Goal: Task Accomplishment & Management: Complete application form

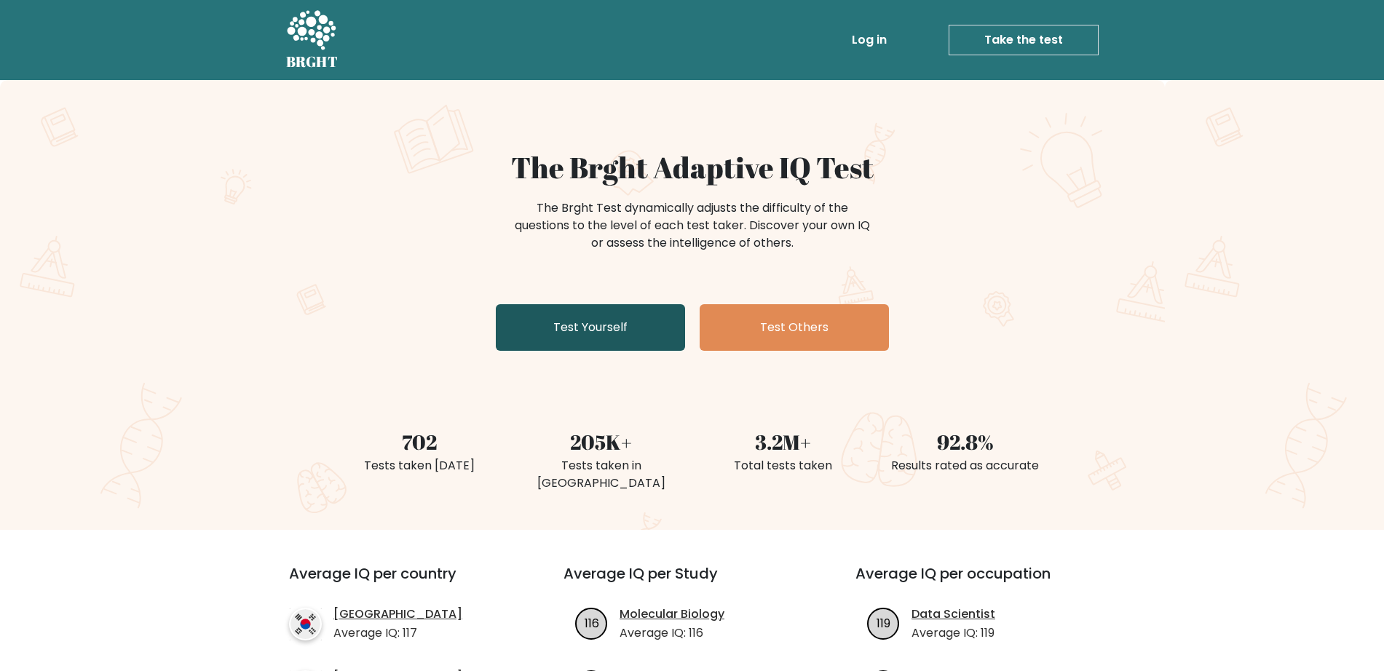
click at [598, 346] on link "Test Yourself" at bounding box center [590, 327] width 189 height 47
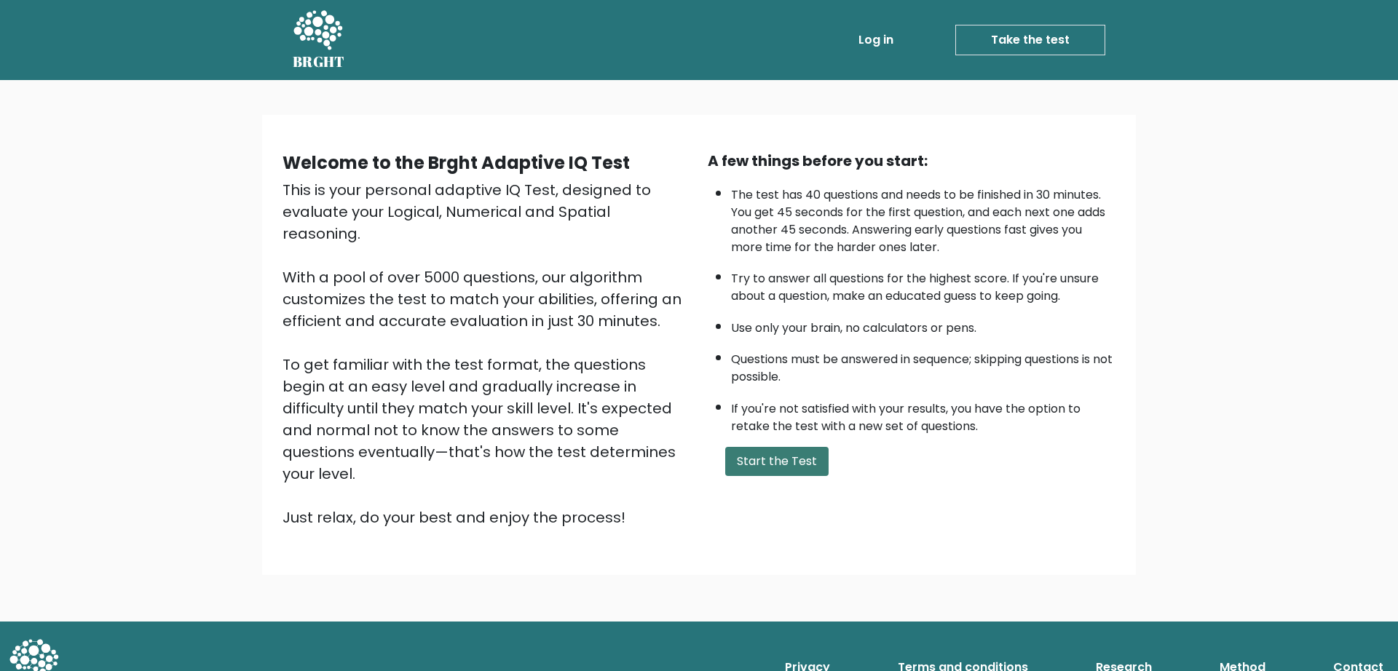
click at [813, 474] on button "Start the Test" at bounding box center [776, 461] width 103 height 29
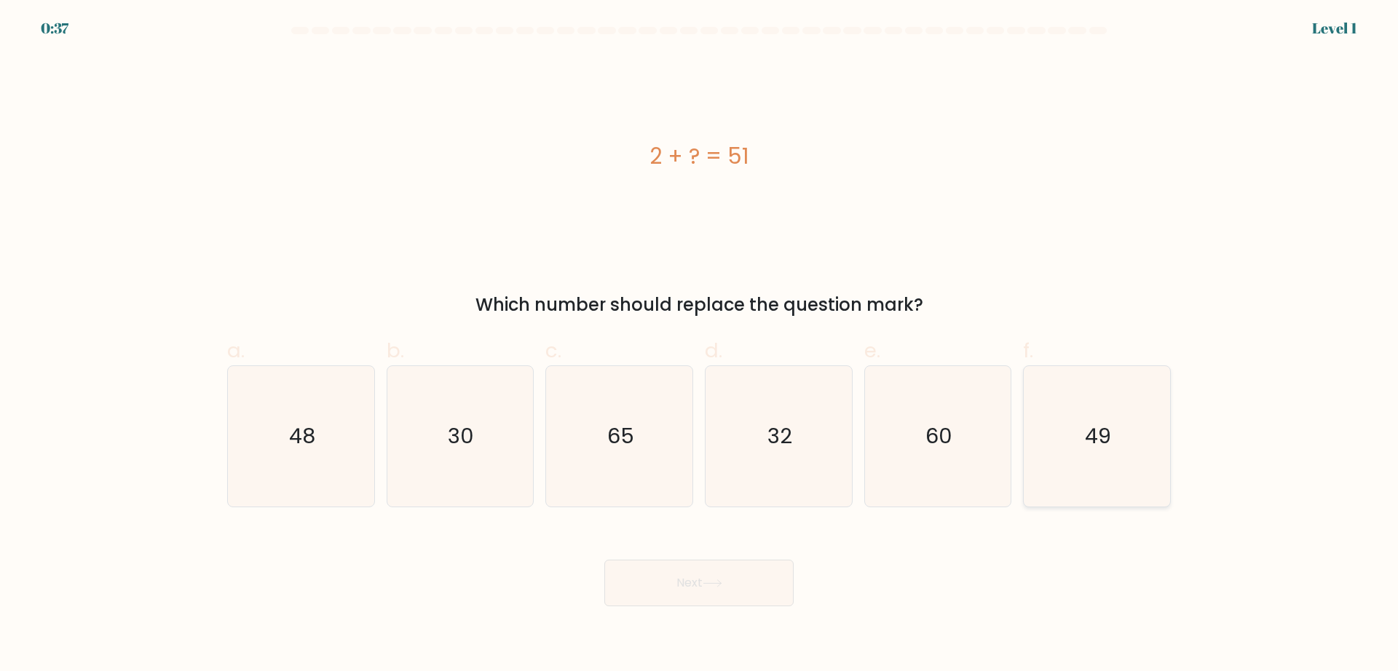
click at [1116, 448] on icon "49" at bounding box center [1096, 436] width 140 height 140
click at [700, 345] on input "f. 49" at bounding box center [699, 340] width 1 height 9
radio input "true"
click at [677, 583] on button "Next" at bounding box center [698, 583] width 189 height 47
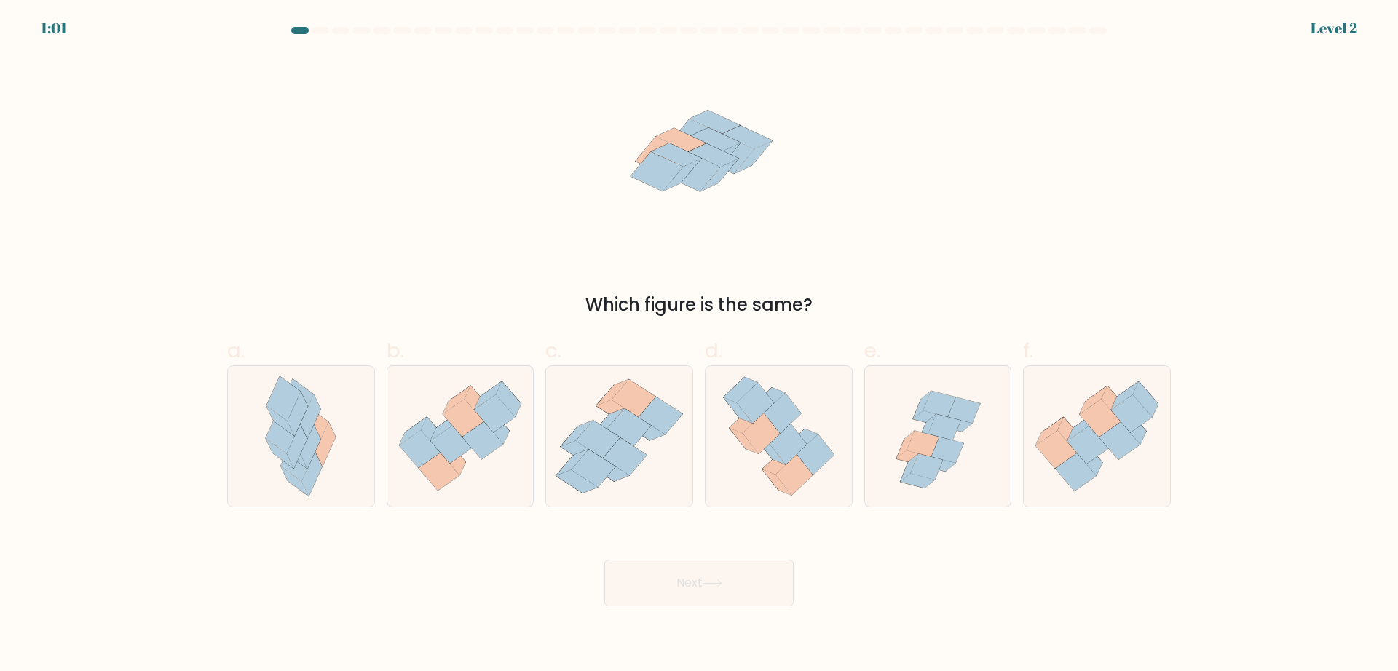
click at [718, 596] on button "Next" at bounding box center [698, 583] width 189 height 47
click at [911, 419] on icon at bounding box center [938, 436] width 146 height 140
click at [700, 345] on input "e." at bounding box center [699, 340] width 1 height 9
radio input "true"
click at [727, 596] on button "Next" at bounding box center [698, 583] width 189 height 47
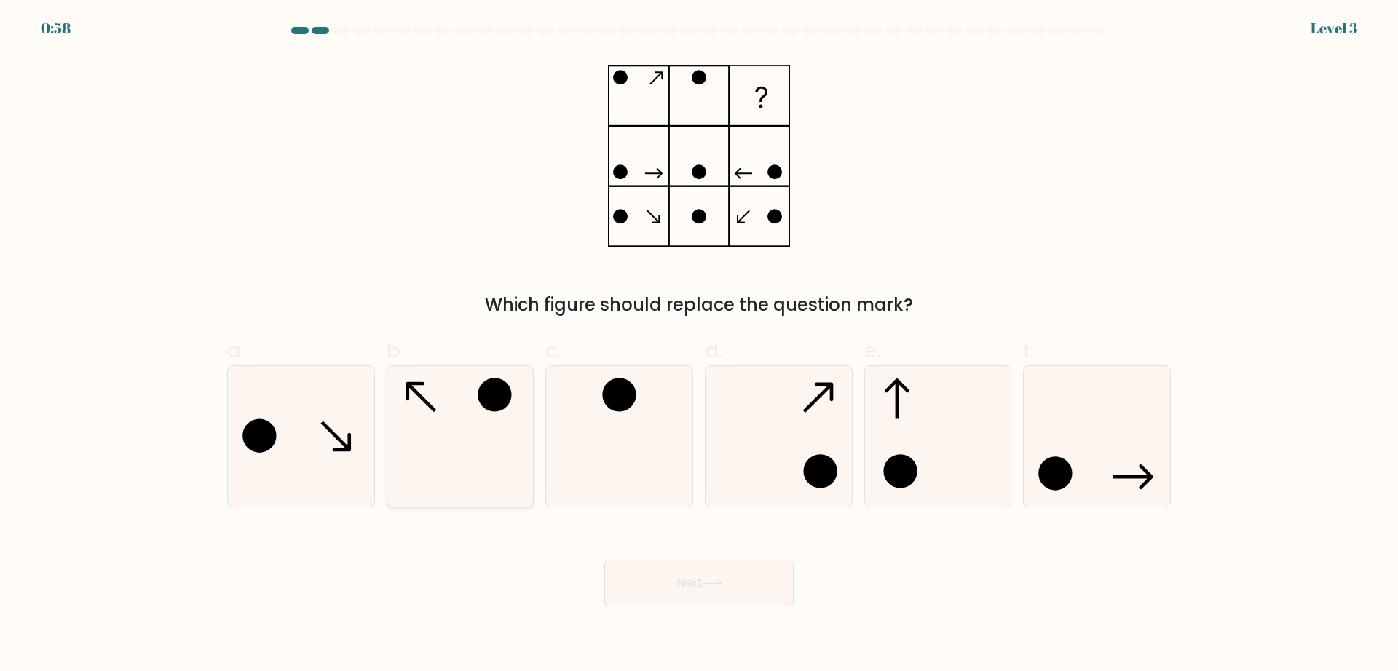
click at [424, 473] on icon at bounding box center [459, 436] width 140 height 140
click at [699, 345] on input "b." at bounding box center [699, 340] width 1 height 9
radio input "true"
click at [718, 587] on button "Next" at bounding box center [698, 583] width 189 height 47
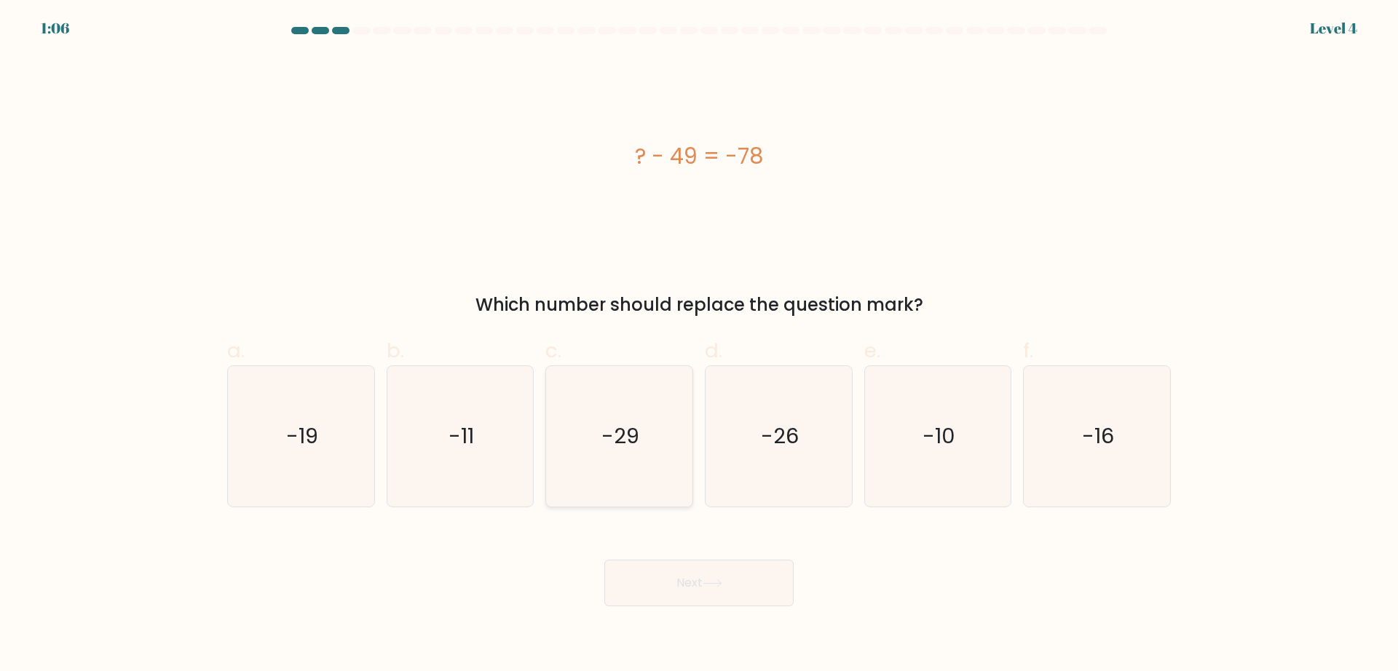
click at [613, 436] on text "-29" at bounding box center [621, 435] width 38 height 29
click at [699, 345] on input "c. -29" at bounding box center [699, 340] width 1 height 9
radio input "true"
click at [748, 585] on button "Next" at bounding box center [698, 583] width 189 height 47
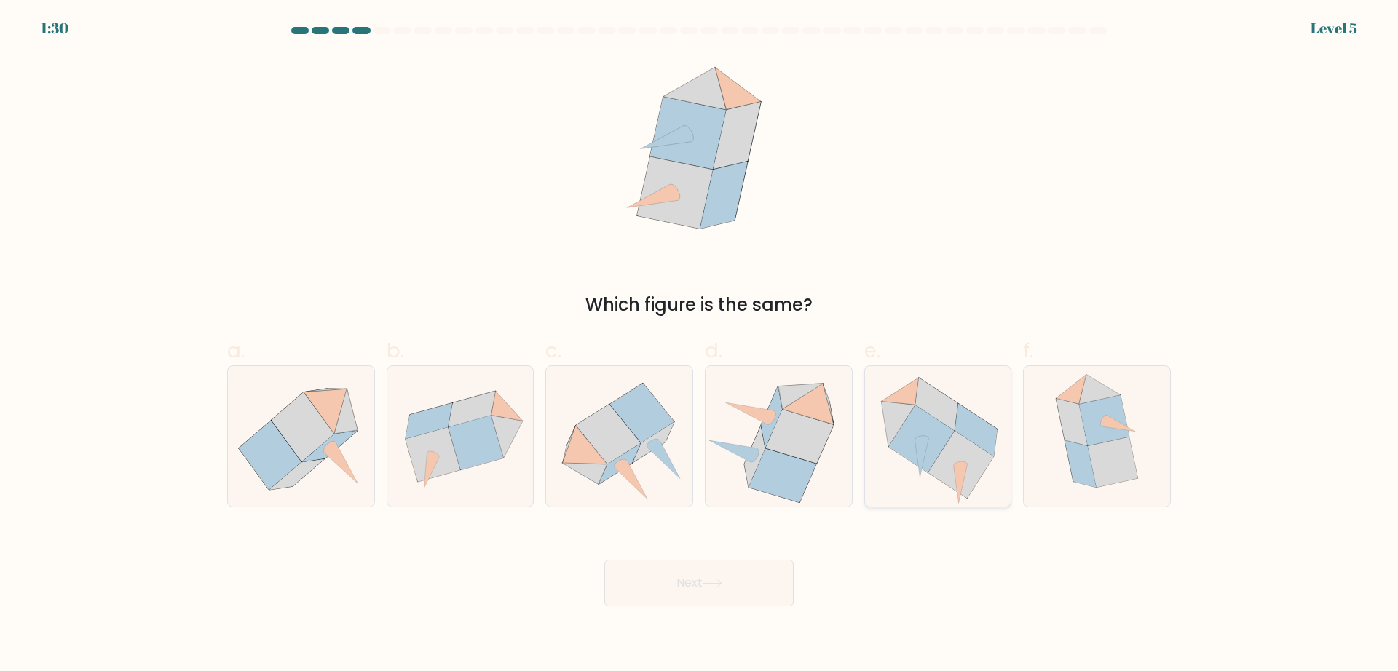
click at [963, 425] on icon at bounding box center [975, 430] width 42 height 52
click at [700, 345] on input "e." at bounding box center [699, 340] width 1 height 9
radio input "true"
click at [683, 590] on button "Next" at bounding box center [698, 583] width 189 height 47
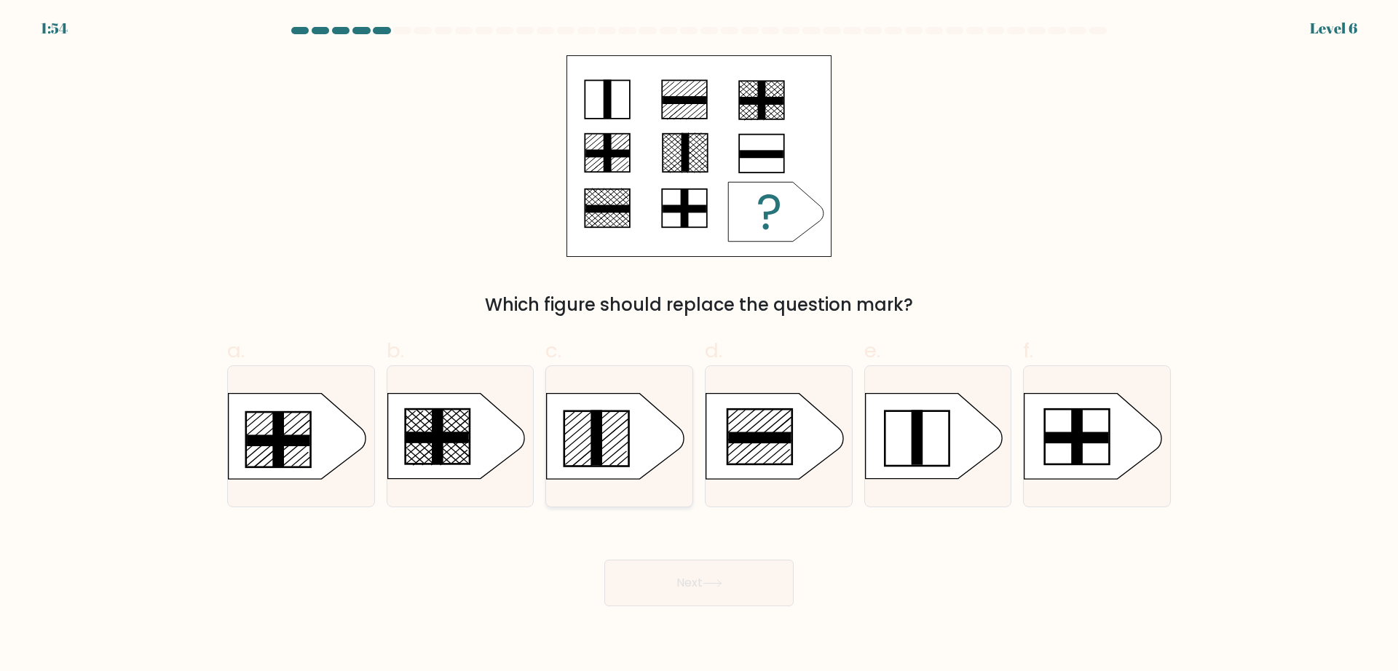
click at [615, 418] on icon at bounding box center [615, 436] width 137 height 85
click at [699, 345] on input "c." at bounding box center [699, 340] width 1 height 9
radio input "true"
click at [760, 566] on button "Next" at bounding box center [698, 583] width 189 height 47
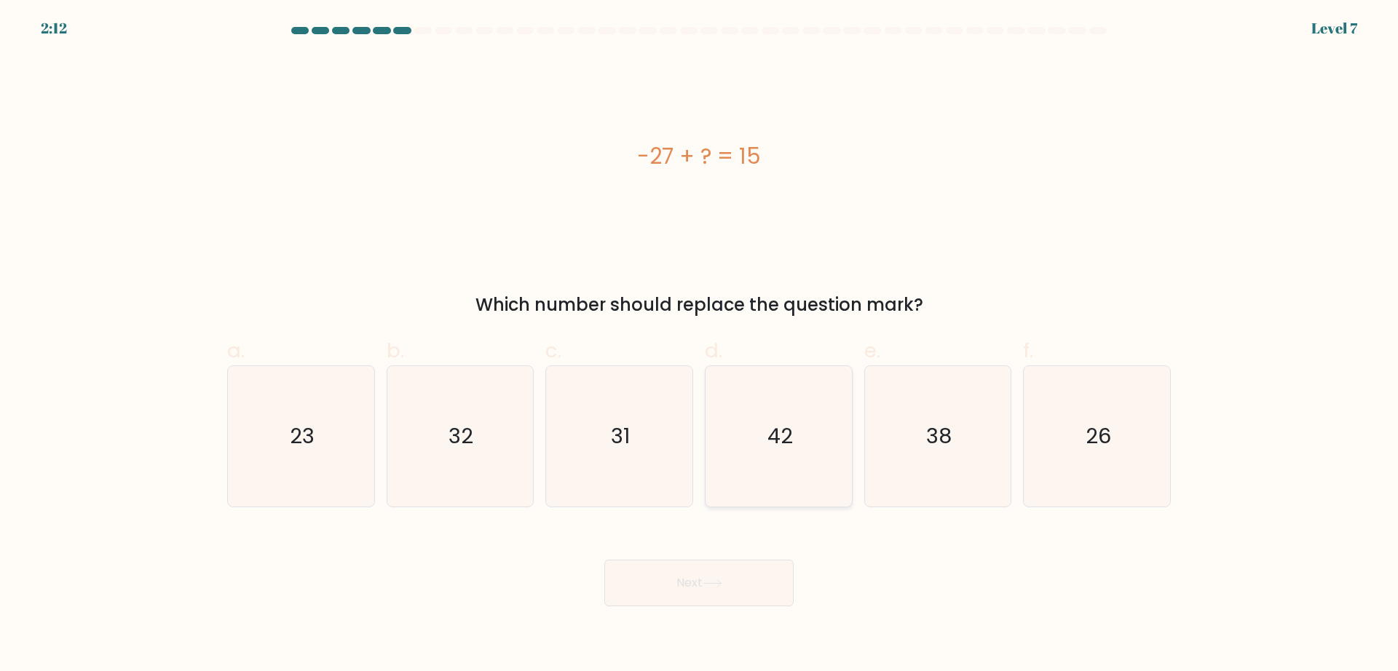
click at [799, 429] on icon "42" at bounding box center [778, 436] width 140 height 140
click at [700, 345] on input "d. 42" at bounding box center [699, 340] width 1 height 9
radio input "true"
click at [726, 587] on button "Next" at bounding box center [698, 583] width 189 height 47
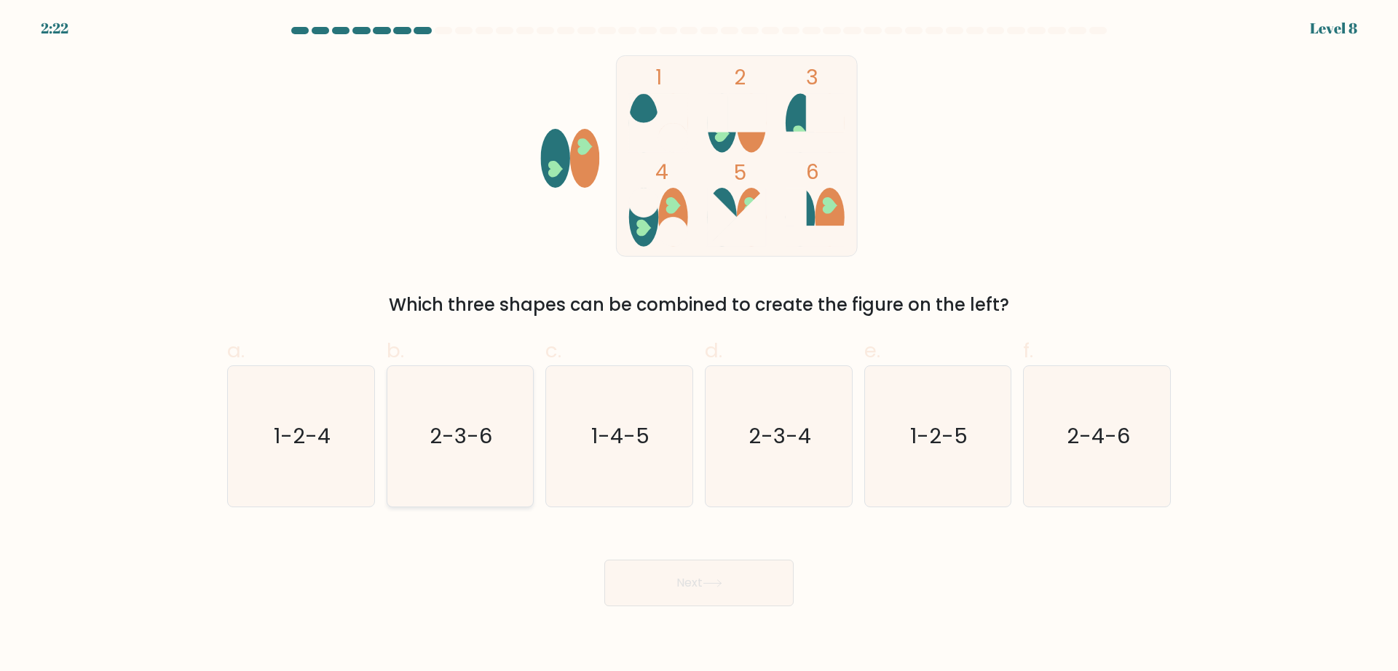
click at [514, 441] on icon "2-3-6" at bounding box center [459, 436] width 140 height 140
click at [699, 345] on input "b. 2-3-6" at bounding box center [699, 340] width 1 height 9
radio input "true"
click at [719, 578] on button "Next" at bounding box center [698, 583] width 189 height 47
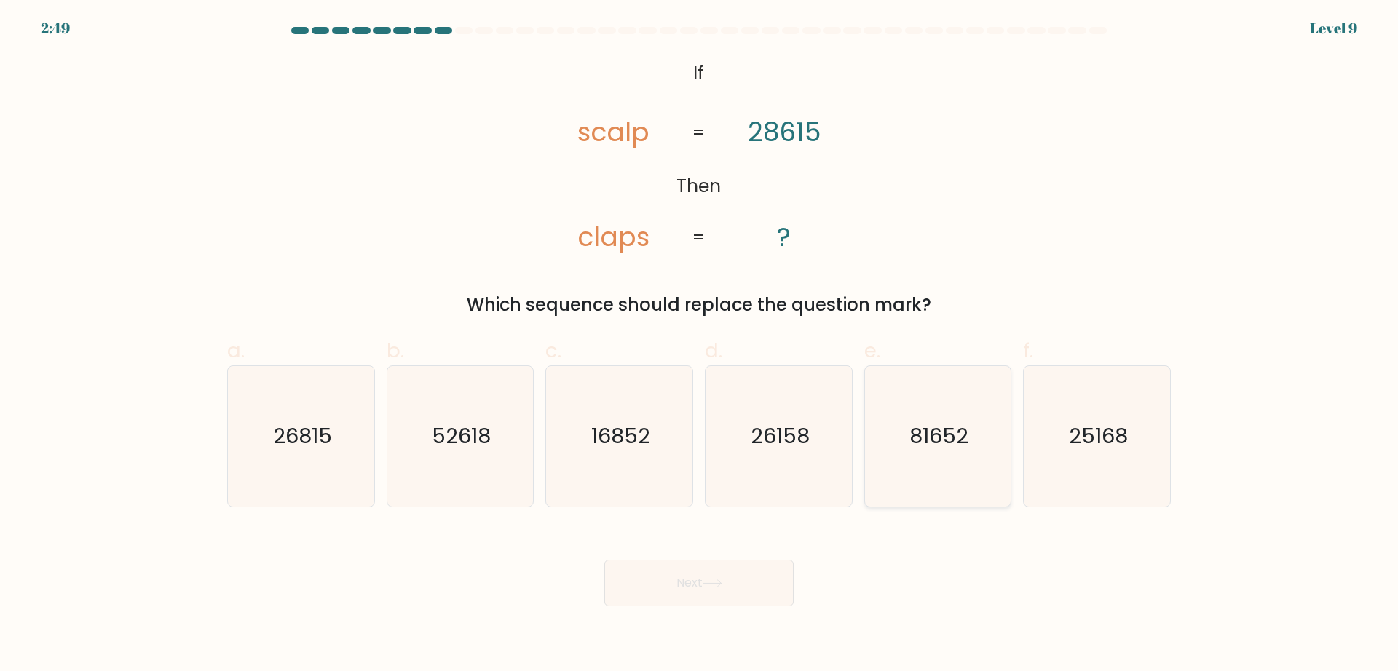
click at [927, 452] on icon "81652" at bounding box center [937, 436] width 140 height 140
click at [700, 345] on input "e. 81652" at bounding box center [699, 340] width 1 height 9
radio input "true"
click at [722, 587] on icon at bounding box center [712, 583] width 20 height 8
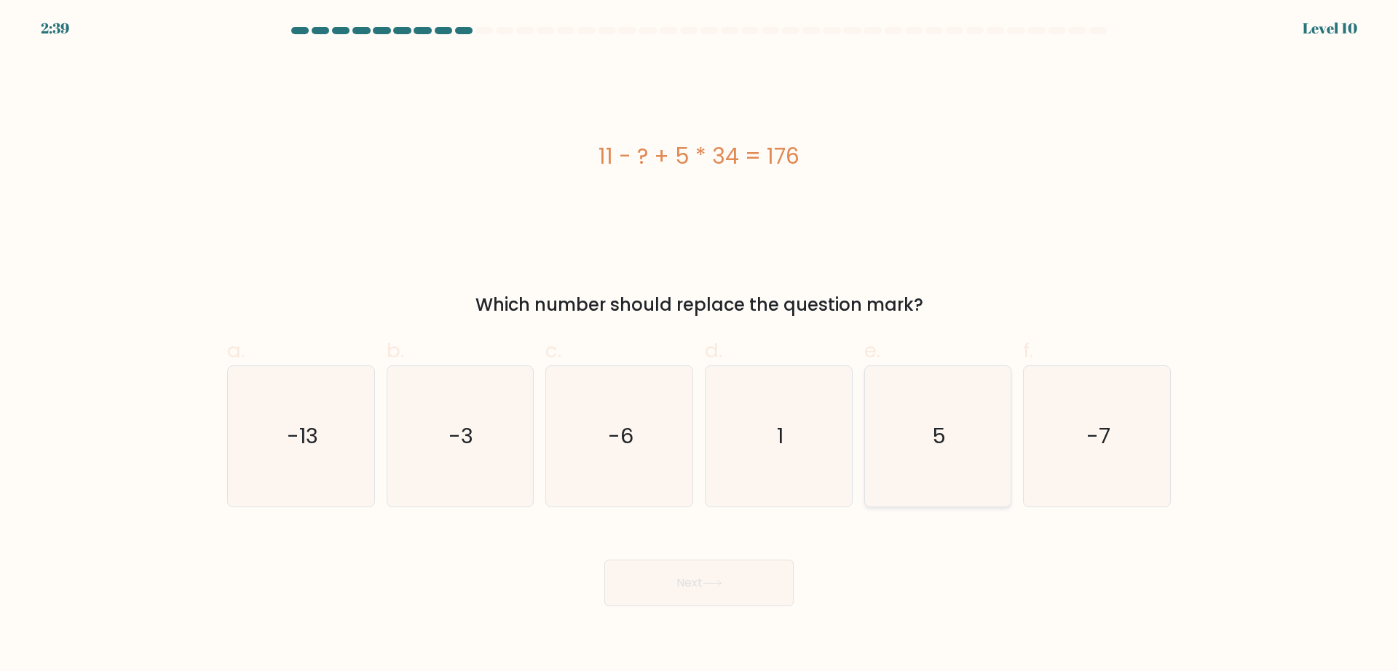
click at [924, 409] on icon "5" at bounding box center [937, 436] width 140 height 140
click at [700, 345] on input "e. 5" at bounding box center [699, 340] width 1 height 9
radio input "true"
click at [726, 573] on button "Next" at bounding box center [698, 583] width 189 height 47
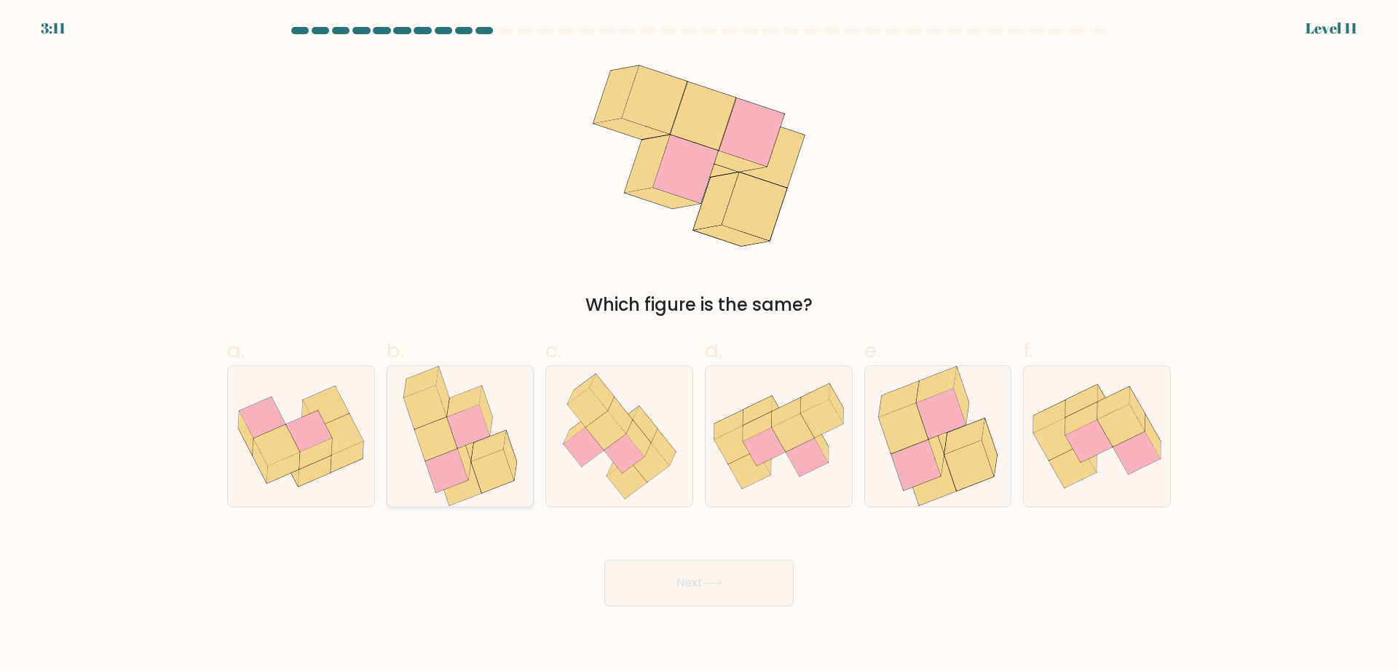
click at [432, 404] on icon at bounding box center [424, 408] width 42 height 44
click at [699, 345] on input "b." at bounding box center [699, 340] width 1 height 9
radio input "true"
click at [603, 472] on icon at bounding box center [619, 436] width 137 height 140
click at [699, 345] on input "c." at bounding box center [699, 340] width 1 height 9
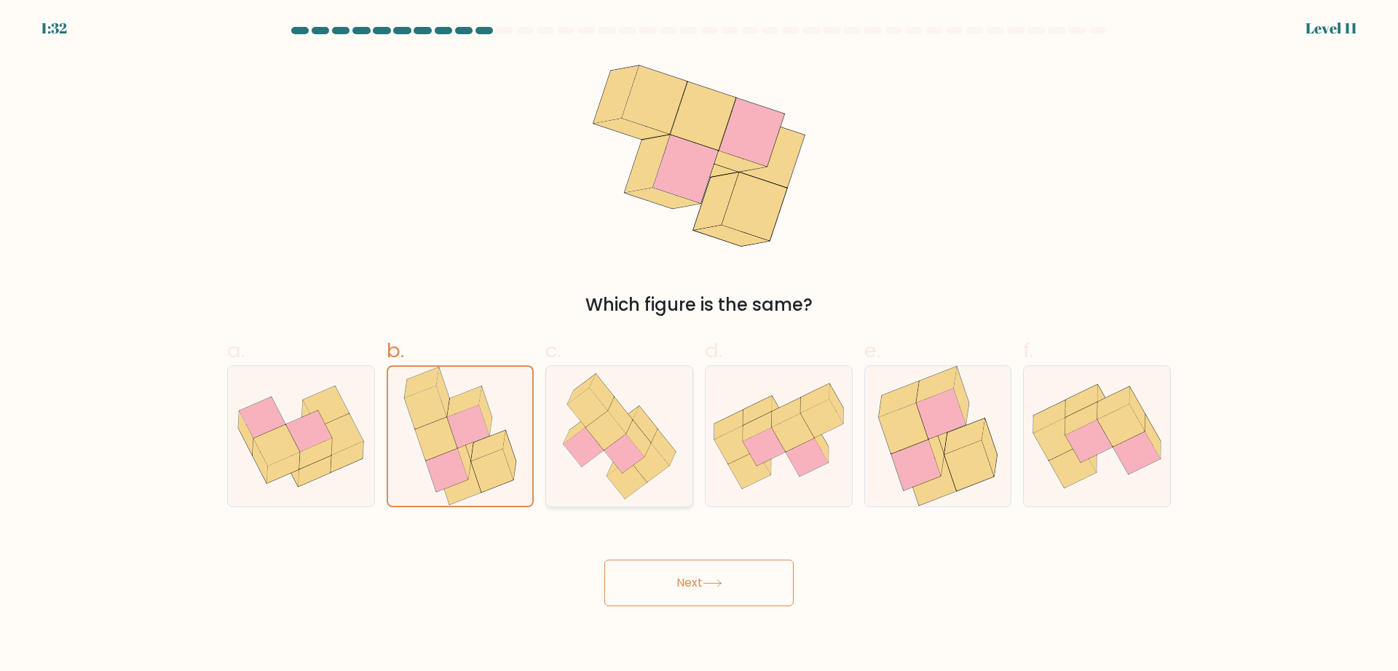
radio input "true"
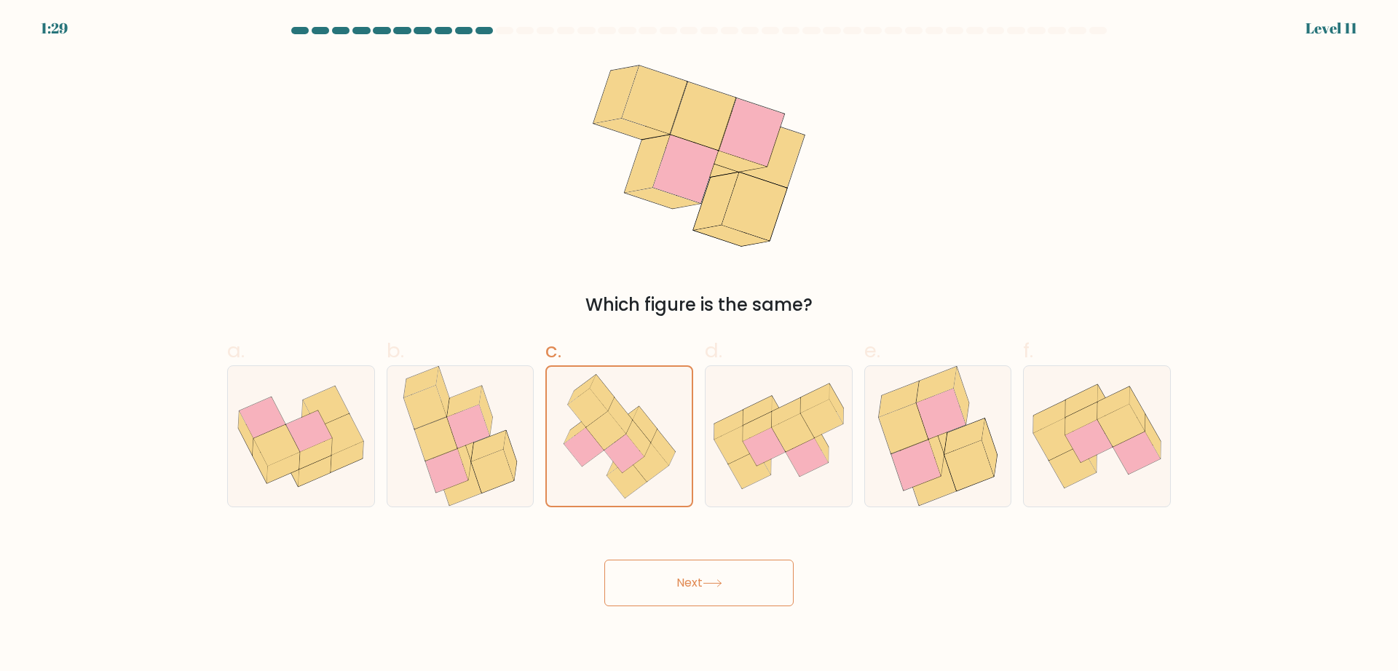
click at [738, 571] on button "Next" at bounding box center [698, 583] width 189 height 47
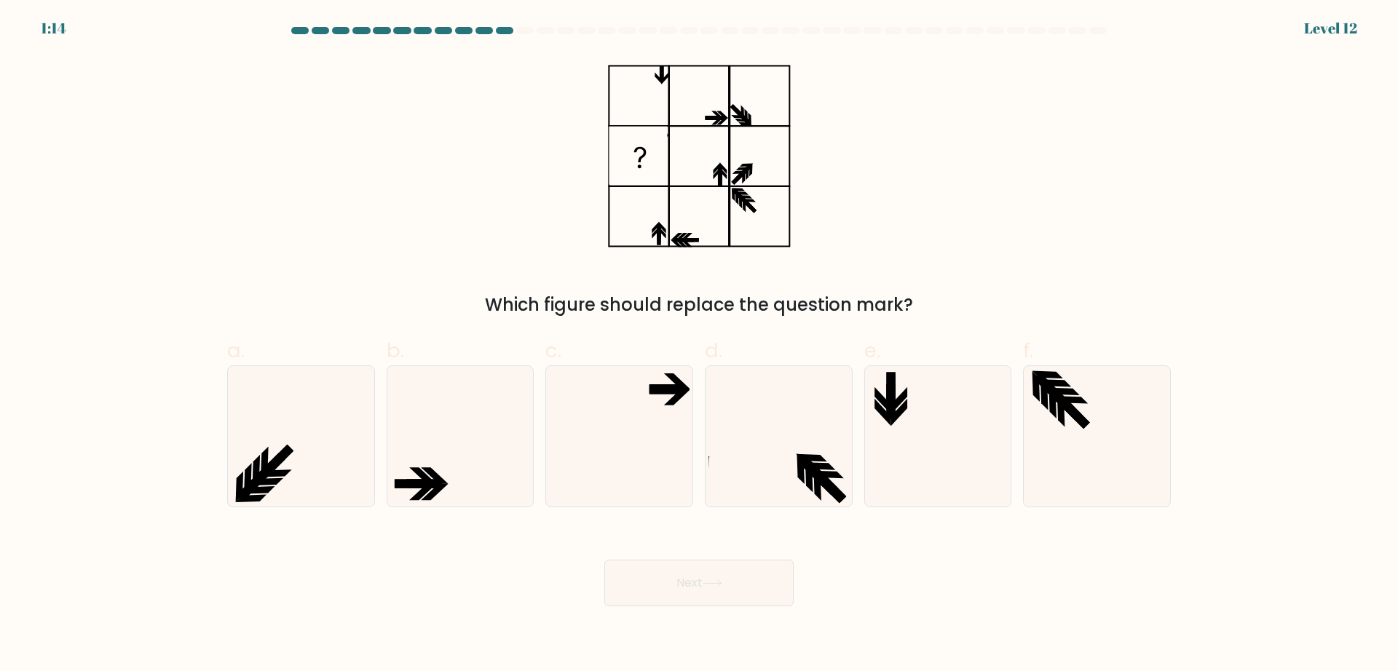
click at [695, 434] on div "c." at bounding box center [618, 422] width 159 height 172
click at [631, 423] on icon at bounding box center [619, 436] width 140 height 140
click at [699, 345] on input "c." at bounding box center [699, 340] width 1 height 9
radio input "true"
click at [676, 595] on button "Next" at bounding box center [698, 583] width 189 height 47
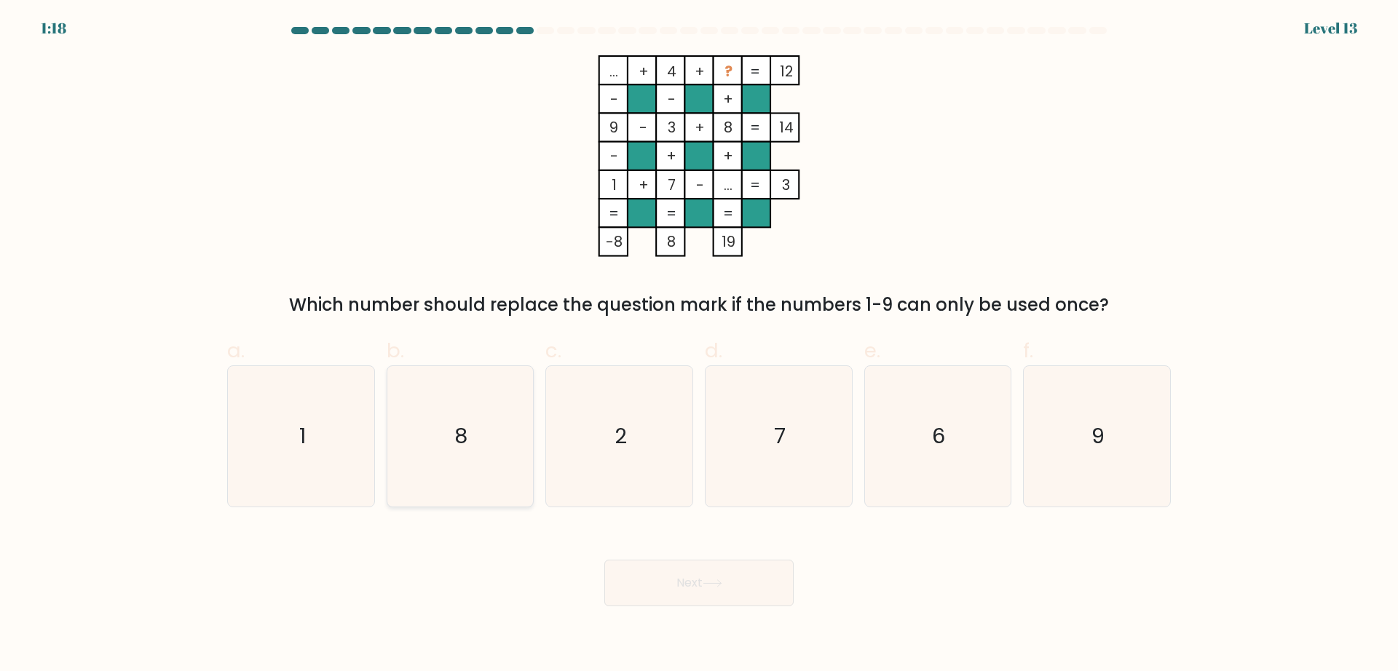
click at [472, 461] on icon "8" at bounding box center [459, 436] width 140 height 140
click at [699, 345] on input "b. 8" at bounding box center [699, 340] width 1 height 9
radio input "true"
click at [1099, 452] on icon "9" at bounding box center [1096, 436] width 140 height 140
click at [700, 345] on input "f. 9" at bounding box center [699, 340] width 1 height 9
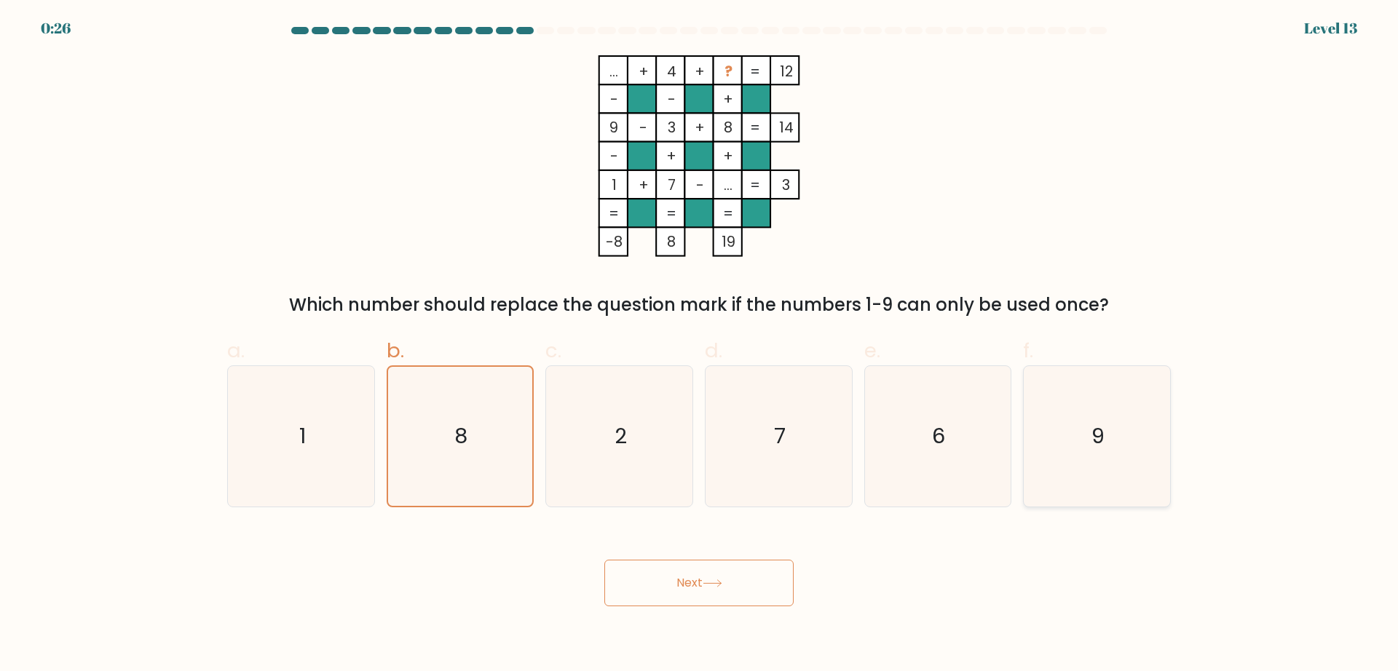
radio input "true"
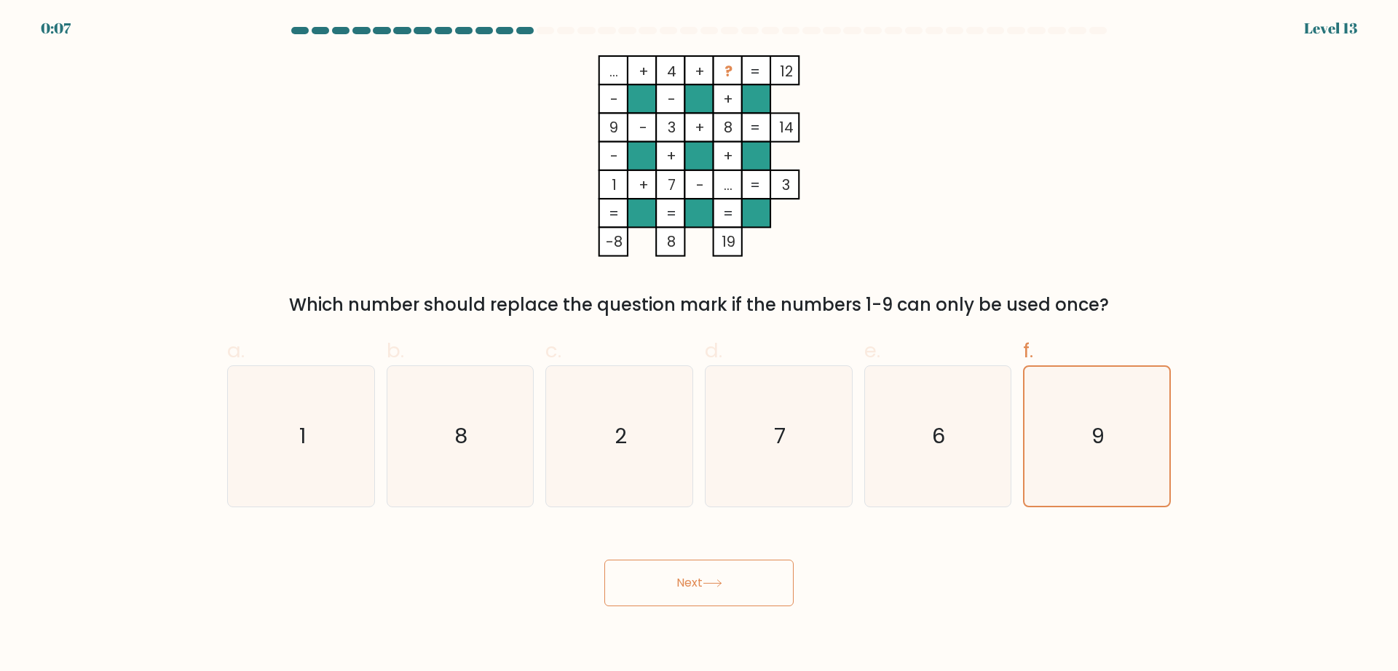
click at [674, 580] on button "Next" at bounding box center [698, 583] width 189 height 47
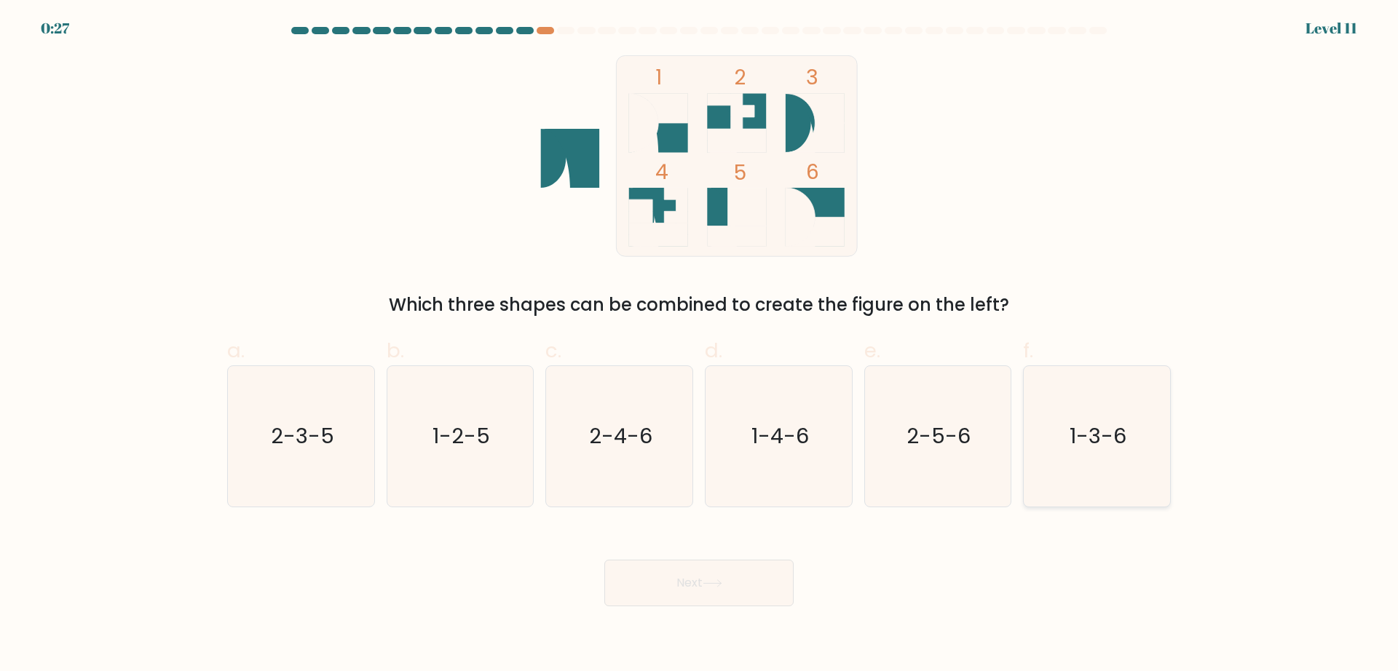
click at [1026, 423] on icon "1-3-6" at bounding box center [1096, 436] width 140 height 140
click at [700, 345] on input "f. 1-3-6" at bounding box center [699, 340] width 1 height 9
radio input "true"
click at [749, 575] on button "Next" at bounding box center [698, 583] width 189 height 47
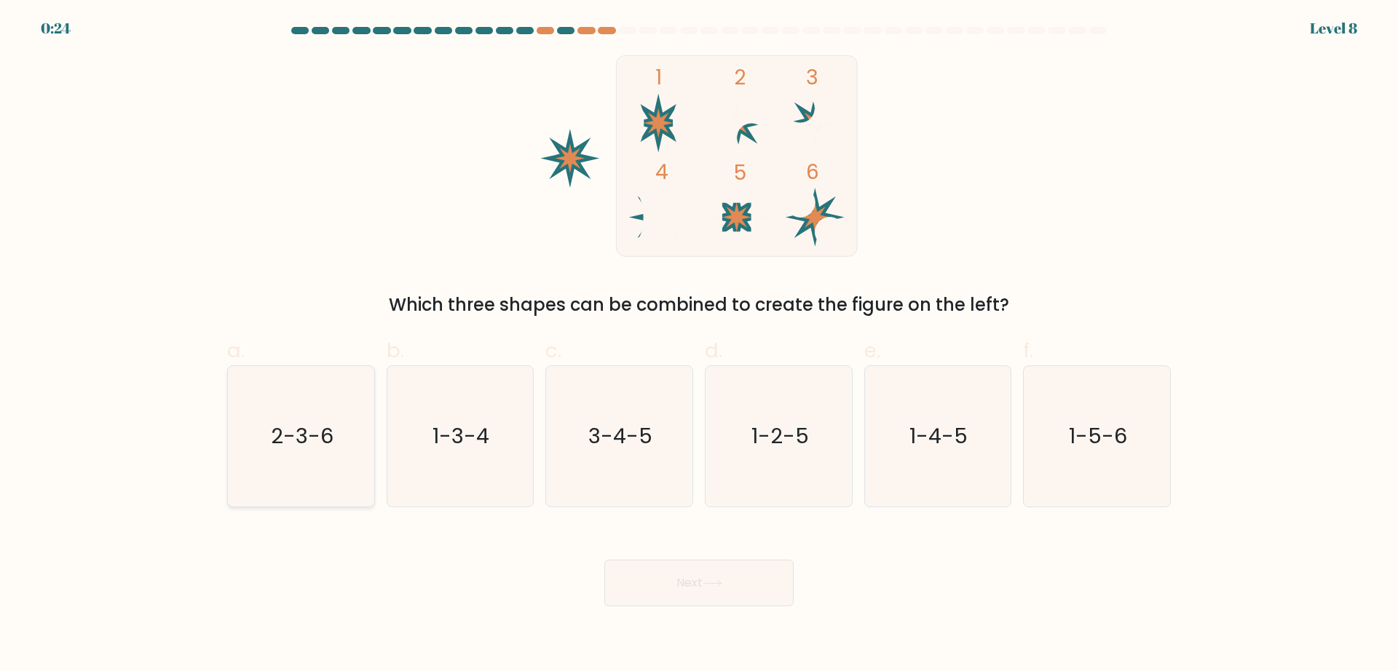
click at [333, 462] on icon "2-3-6" at bounding box center [301, 436] width 140 height 140
click at [699, 345] on input "a. 2-3-6" at bounding box center [699, 340] width 1 height 9
radio input "true"
click at [721, 584] on icon at bounding box center [712, 583] width 20 height 8
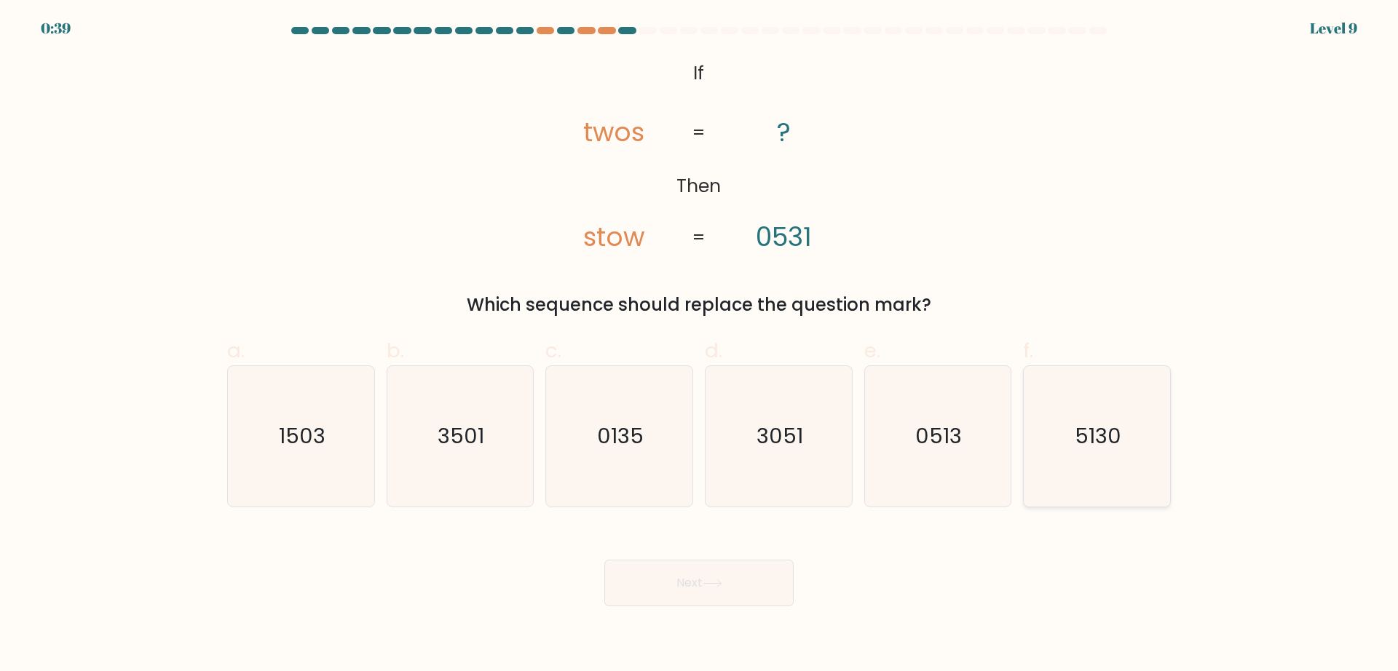
click at [1103, 442] on text "5130" at bounding box center [1098, 435] width 47 height 29
click at [700, 345] on input "f. 5130" at bounding box center [699, 340] width 1 height 9
radio input "true"
click at [709, 580] on icon at bounding box center [712, 583] width 20 height 8
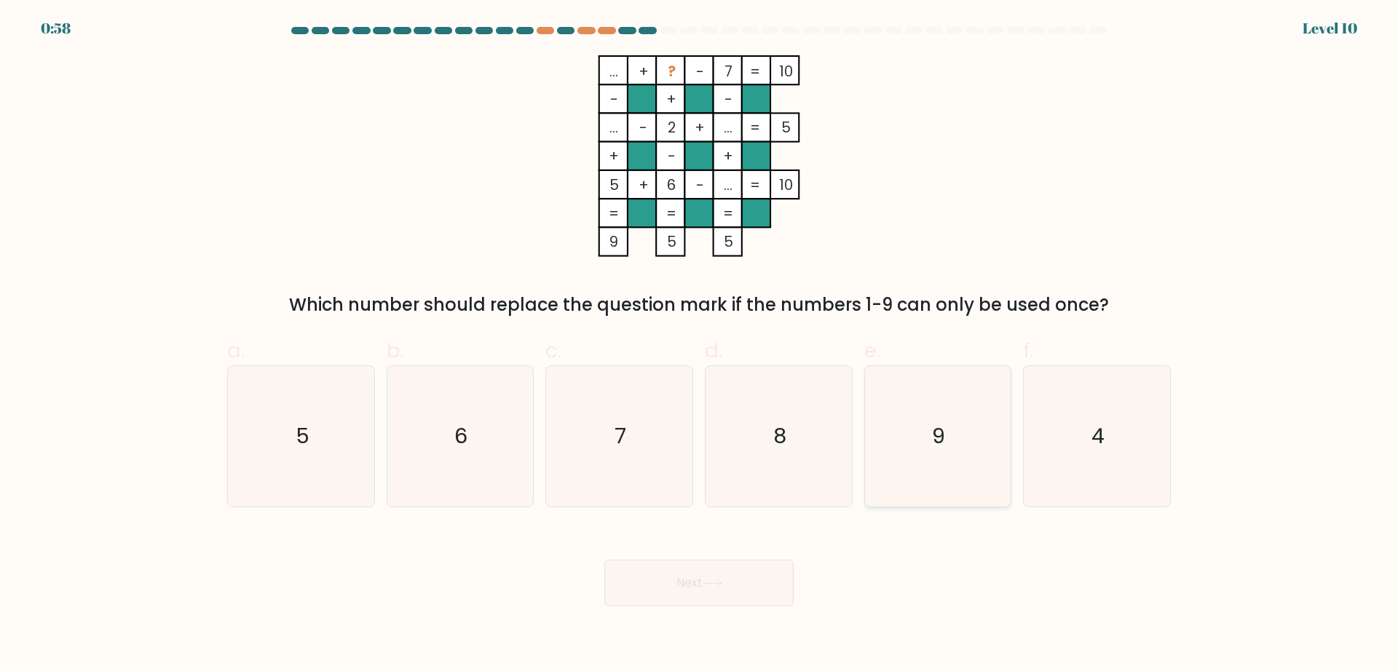
click at [931, 454] on icon "9" at bounding box center [937, 436] width 140 height 140
click at [700, 345] on input "e. 9" at bounding box center [699, 340] width 1 height 9
radio input "true"
click at [780, 442] on text "8" at bounding box center [779, 435] width 13 height 29
click at [700, 345] on input "d. 8" at bounding box center [699, 340] width 1 height 9
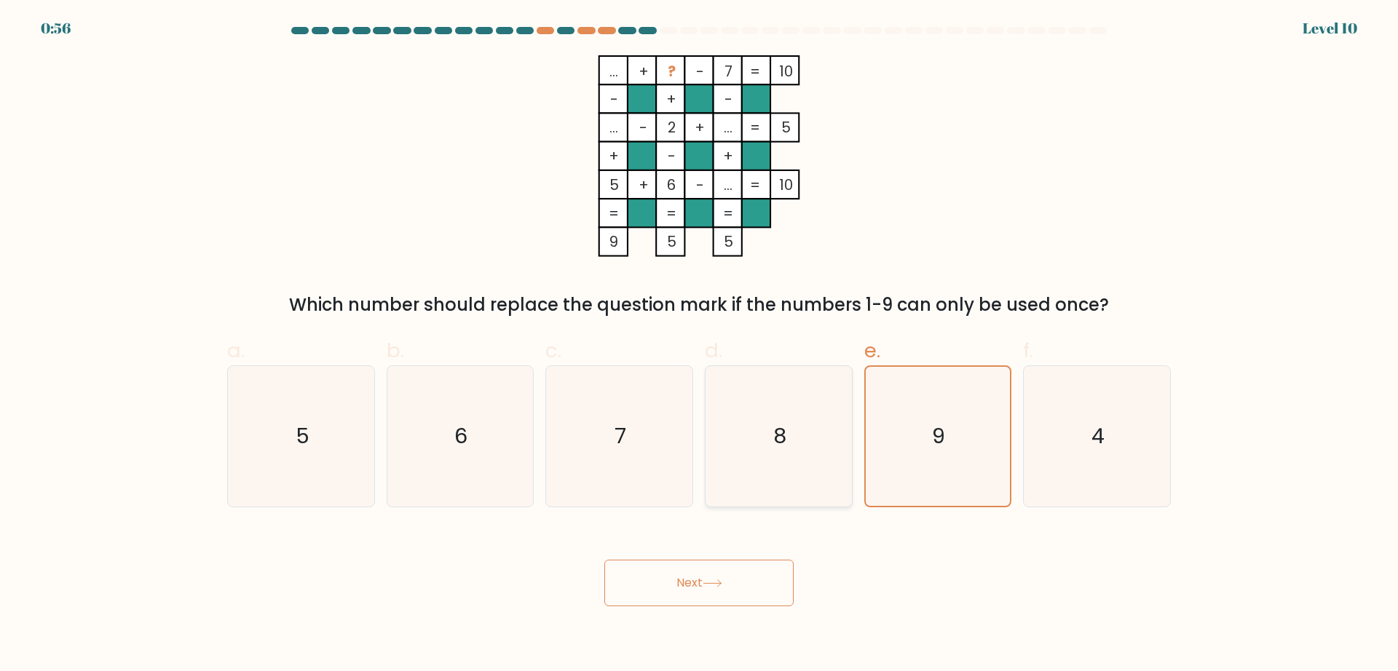
radio input "true"
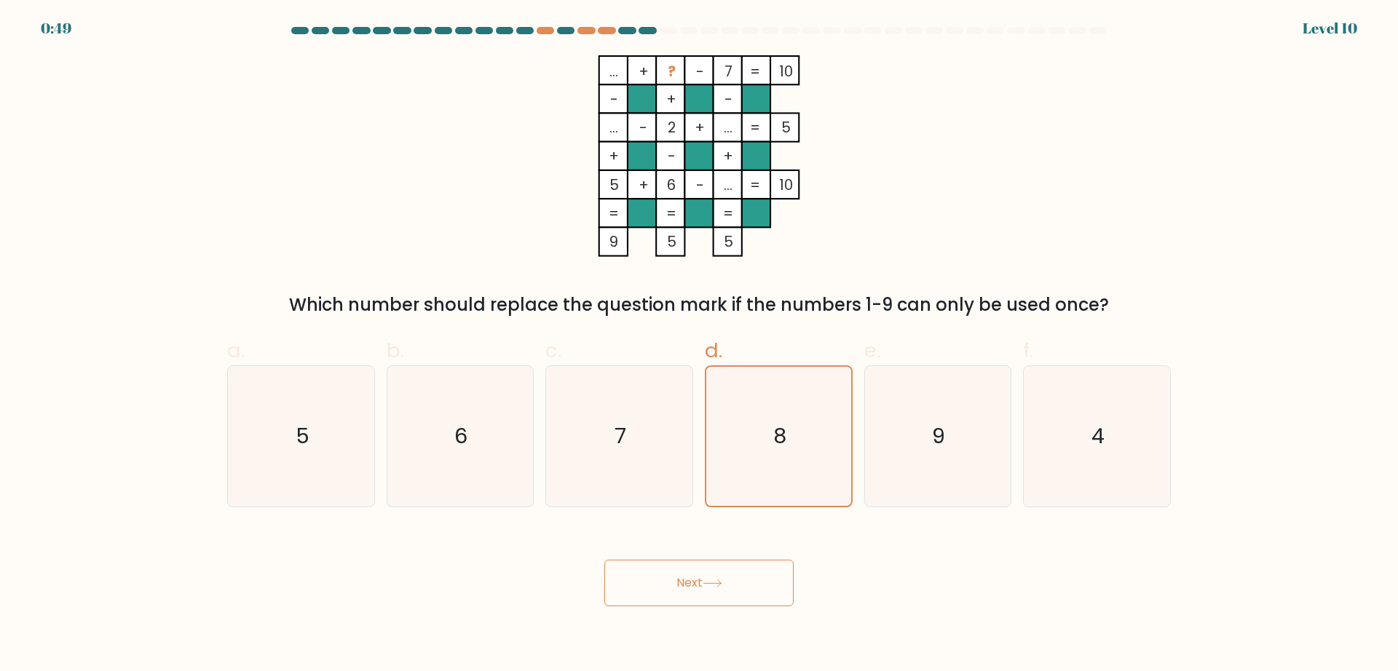
click at [764, 571] on button "Next" at bounding box center [698, 583] width 189 height 47
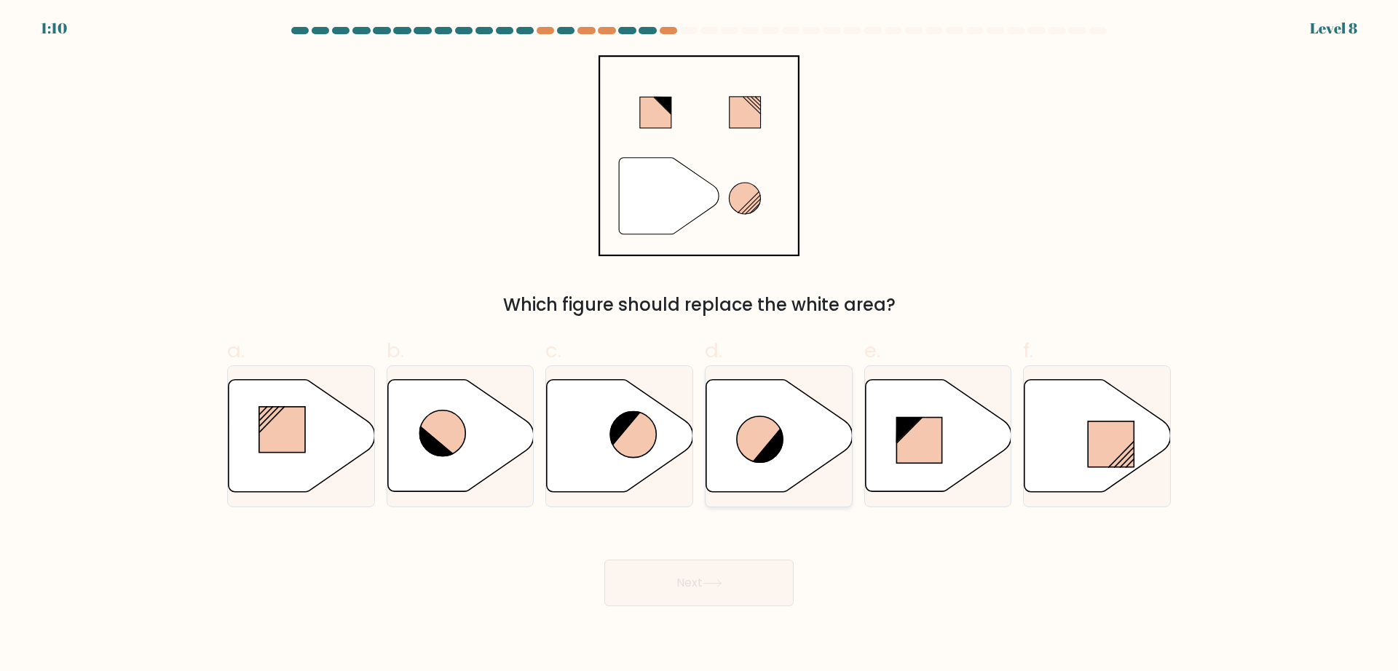
click at [785, 429] on icon at bounding box center [779, 436] width 146 height 112
click at [700, 345] on input "d." at bounding box center [699, 340] width 1 height 9
radio input "true"
click at [742, 579] on button "Next" at bounding box center [698, 583] width 189 height 47
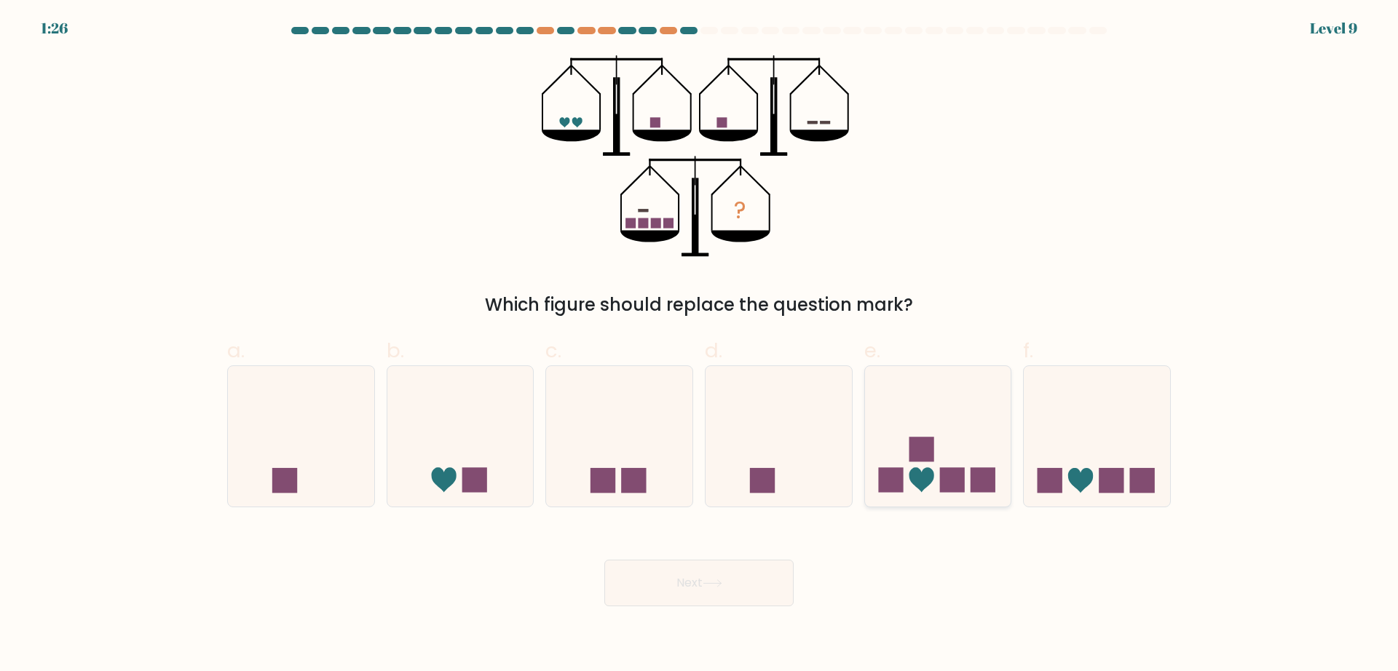
click at [906, 460] on icon at bounding box center [938, 436] width 146 height 121
click at [700, 345] on input "e." at bounding box center [699, 340] width 1 height 9
radio input "true"
click at [730, 568] on button "Next" at bounding box center [698, 583] width 189 height 47
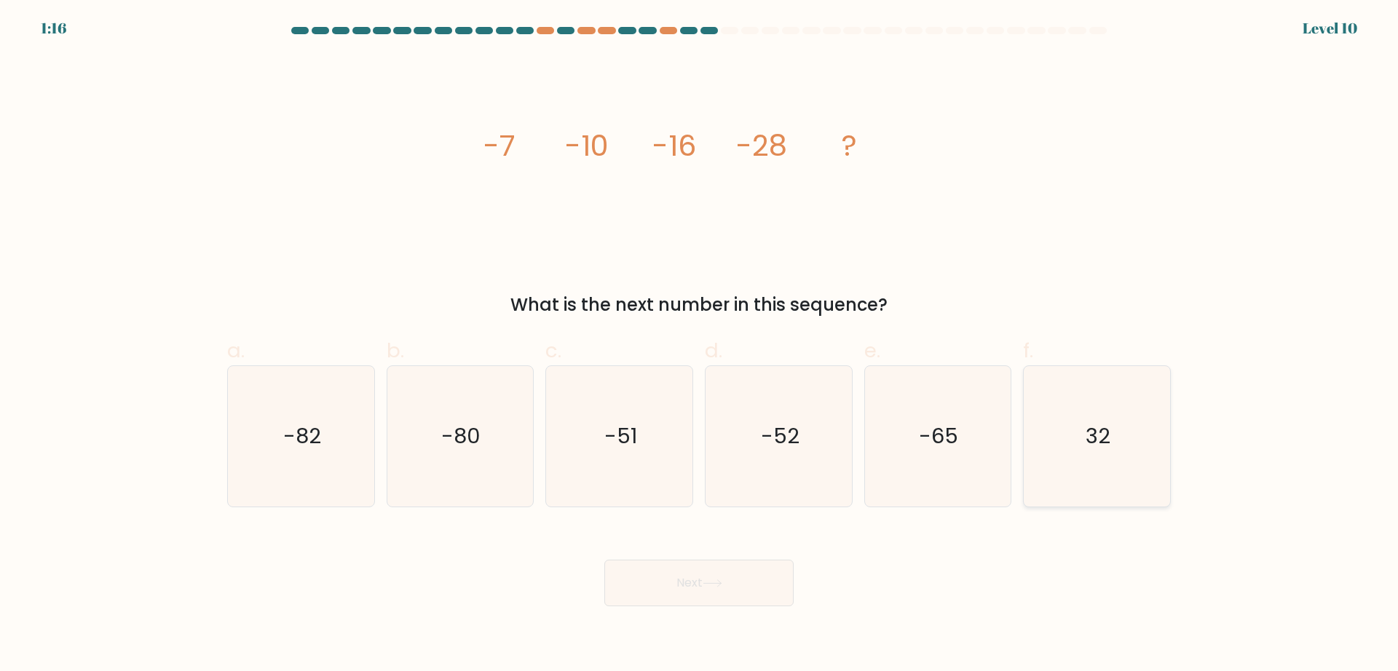
click at [1093, 407] on icon "32" at bounding box center [1096, 436] width 140 height 140
click at [700, 345] on input "f. 32" at bounding box center [699, 340] width 1 height 9
radio input "true"
click at [789, 590] on button "Next" at bounding box center [698, 583] width 189 height 47
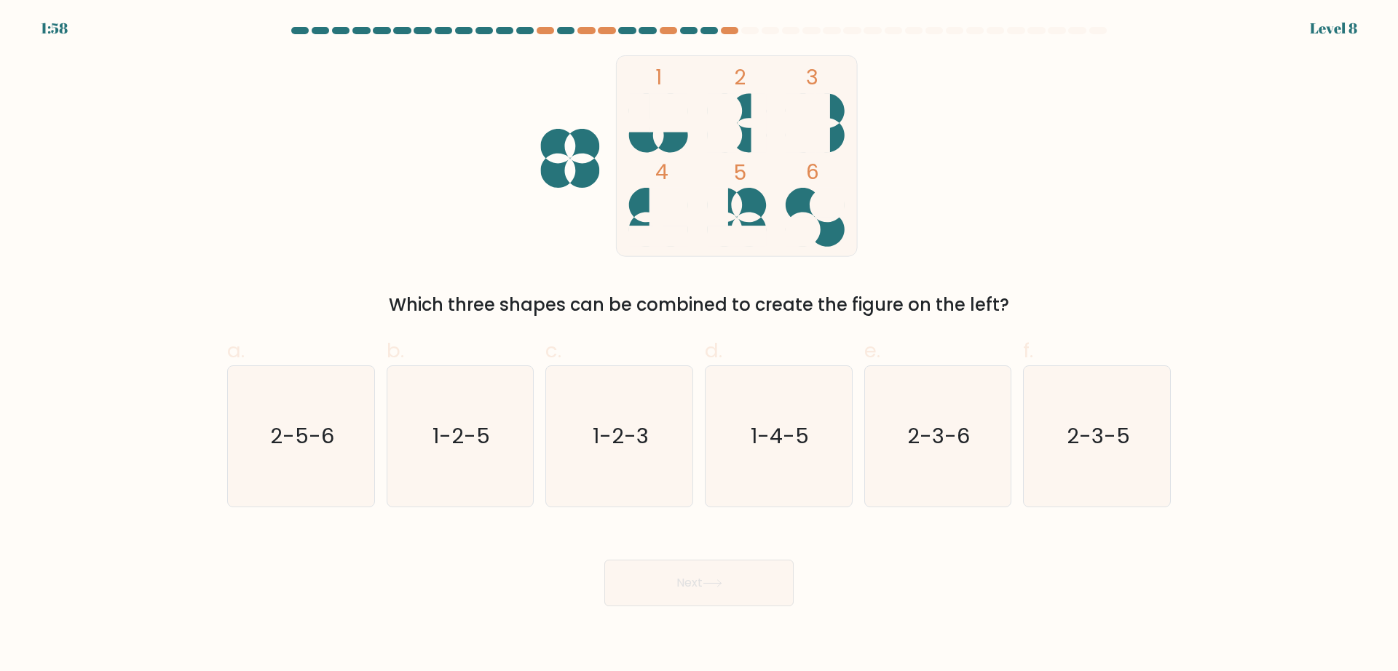
click at [789, 590] on button "Next" at bounding box center [698, 583] width 189 height 47
click at [1001, 232] on div "1 2 3 4 5 6 Which three shapes can be combined to create the figure on the left?" at bounding box center [698, 186] width 961 height 263
click at [784, 456] on icon "1-4-5" at bounding box center [778, 436] width 140 height 140
click at [700, 345] on input "d. 1-4-5" at bounding box center [699, 340] width 1 height 9
radio input "true"
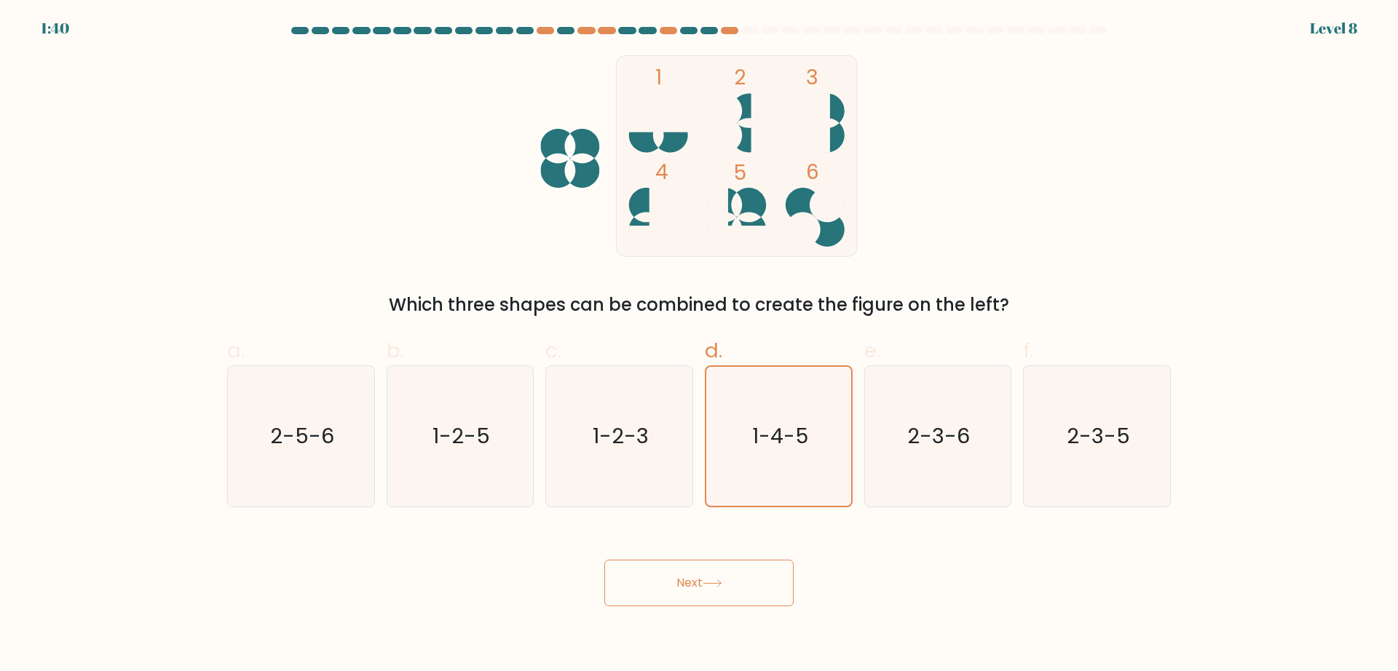
click at [729, 588] on button "Next" at bounding box center [698, 583] width 189 height 47
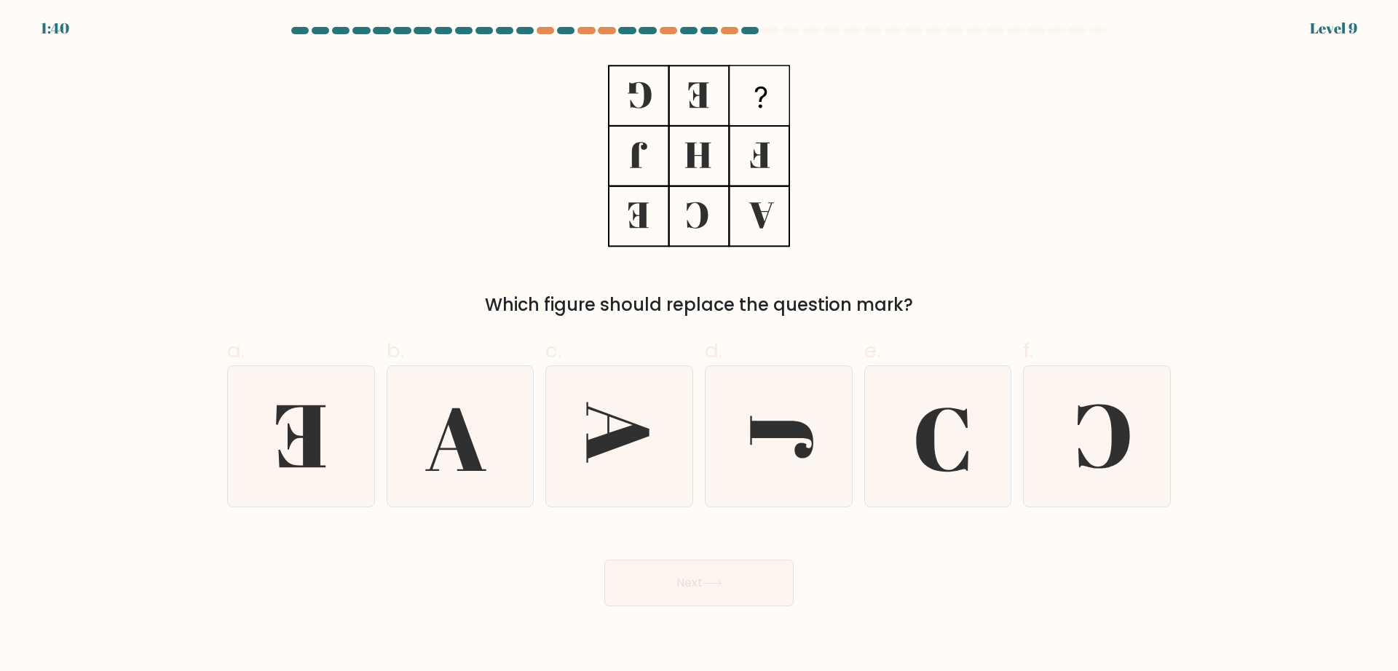
click at [729, 588] on button "Next" at bounding box center [698, 583] width 189 height 47
click at [1080, 425] on icon at bounding box center [1096, 436] width 140 height 140
click at [700, 345] on input "f." at bounding box center [699, 340] width 1 height 9
radio input "true"
click at [710, 575] on button "Next" at bounding box center [698, 583] width 189 height 47
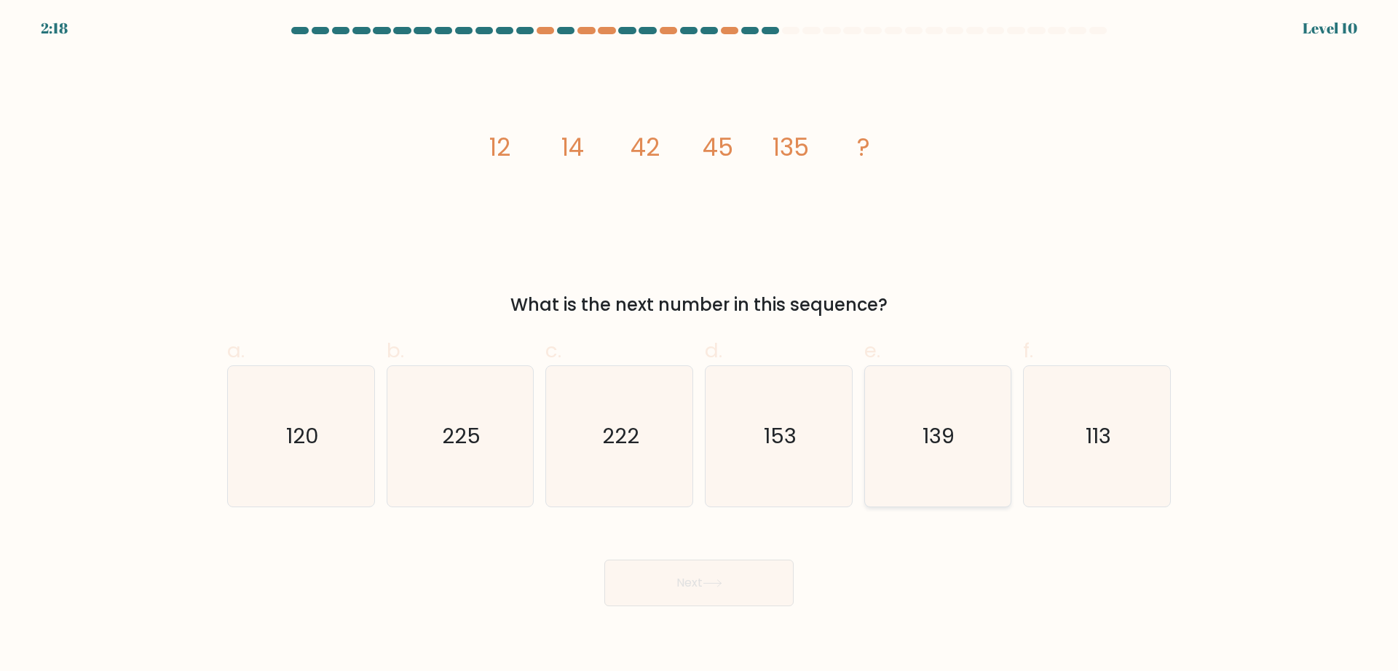
click at [932, 476] on icon "139" at bounding box center [937, 436] width 140 height 140
click at [700, 345] on input "e. 139" at bounding box center [699, 340] width 1 height 9
radio input "true"
click at [713, 579] on icon at bounding box center [712, 583] width 20 height 8
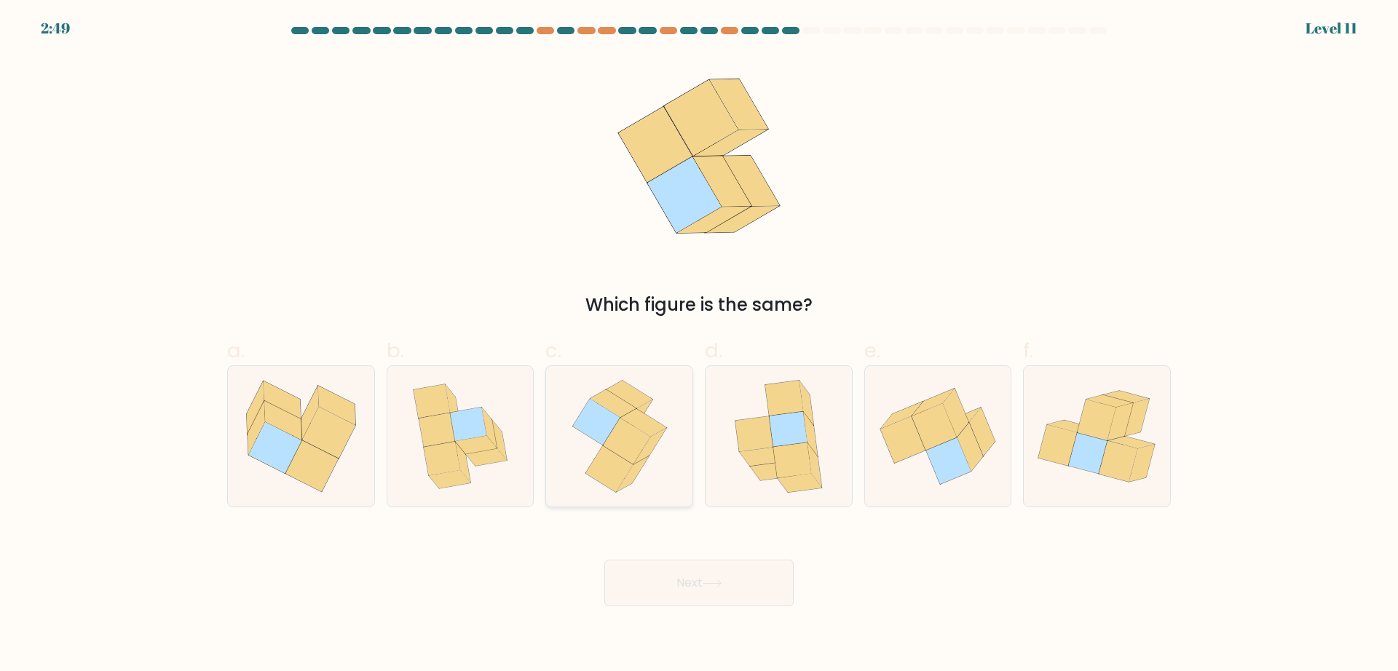
click at [625, 454] on icon at bounding box center [626, 441] width 47 height 46
click at [699, 345] on input "c." at bounding box center [699, 340] width 1 height 9
radio input "true"
click at [742, 597] on button "Next" at bounding box center [698, 583] width 189 height 47
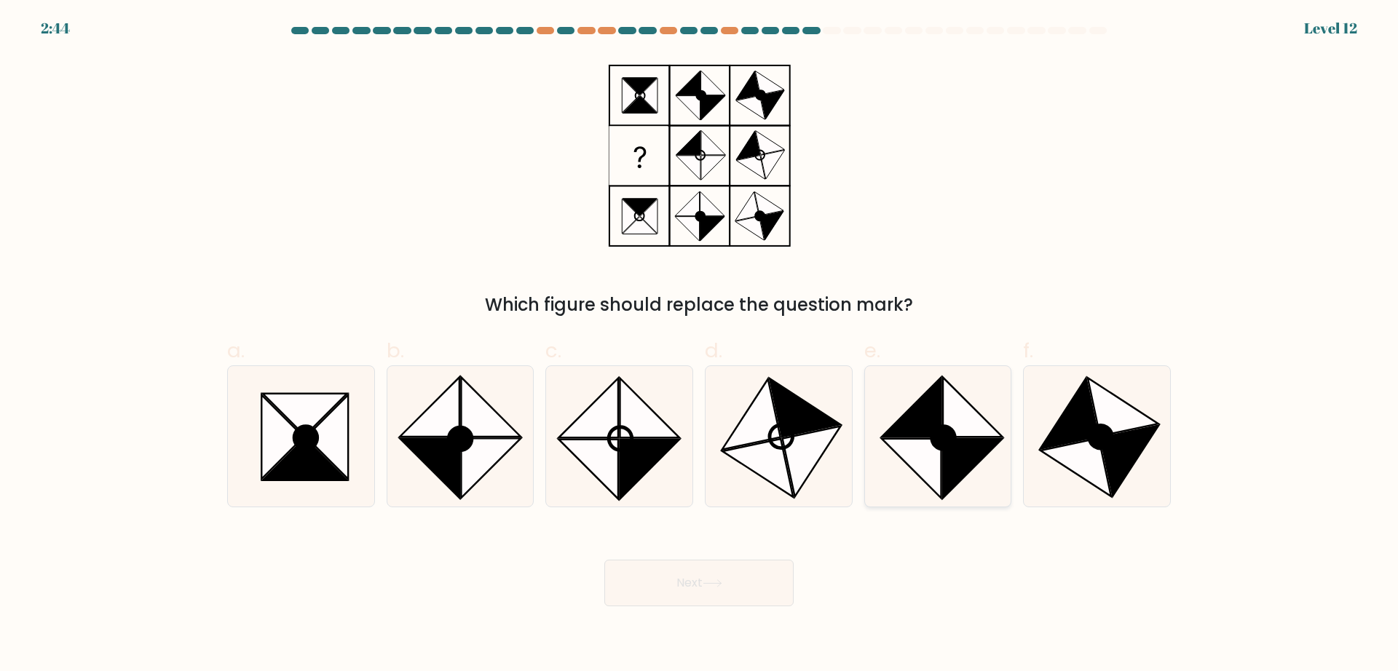
click at [936, 453] on icon at bounding box center [911, 469] width 60 height 60
click at [700, 345] on input "e." at bounding box center [699, 340] width 1 height 9
radio input "true"
click at [708, 579] on icon at bounding box center [712, 583] width 20 height 8
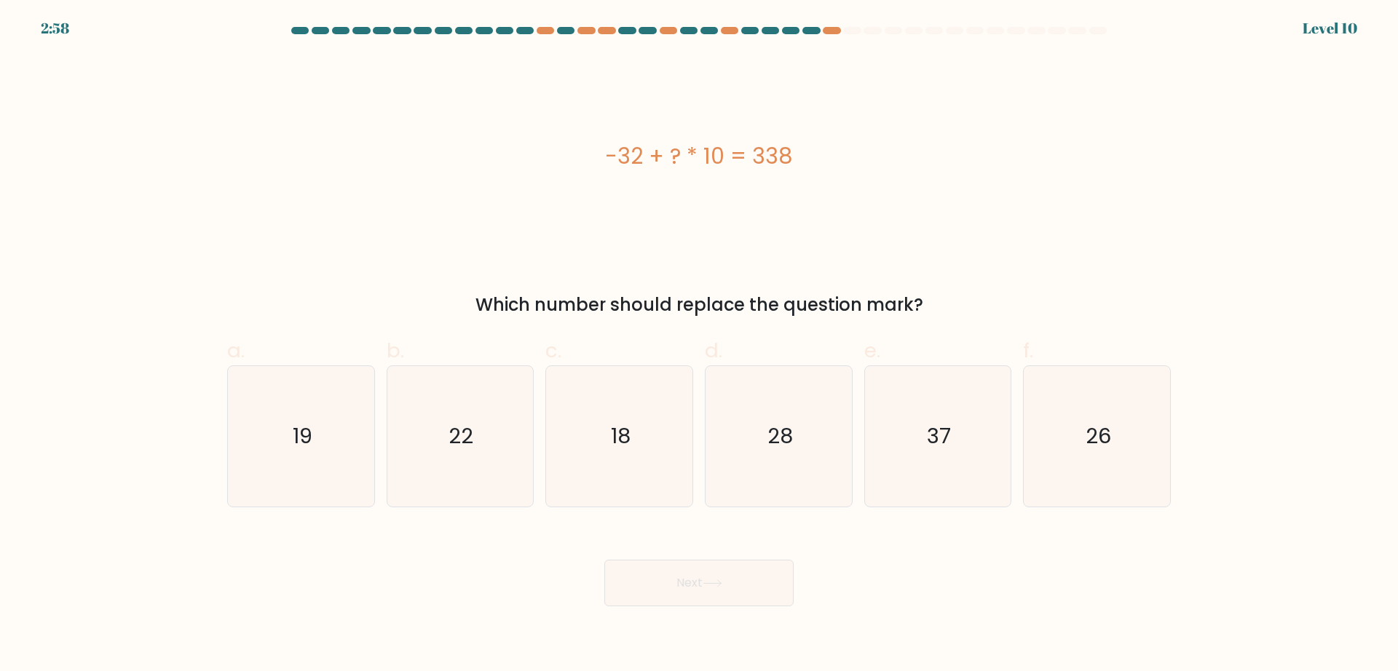
click at [653, 190] on div "-32 + ? * 10 = 338" at bounding box center [698, 156] width 943 height 202
click at [777, 442] on text "28" at bounding box center [779, 435] width 25 height 29
click at [700, 345] on input "d. 28" at bounding box center [699, 340] width 1 height 9
radio input "true"
click at [740, 570] on button "Next" at bounding box center [698, 583] width 189 height 47
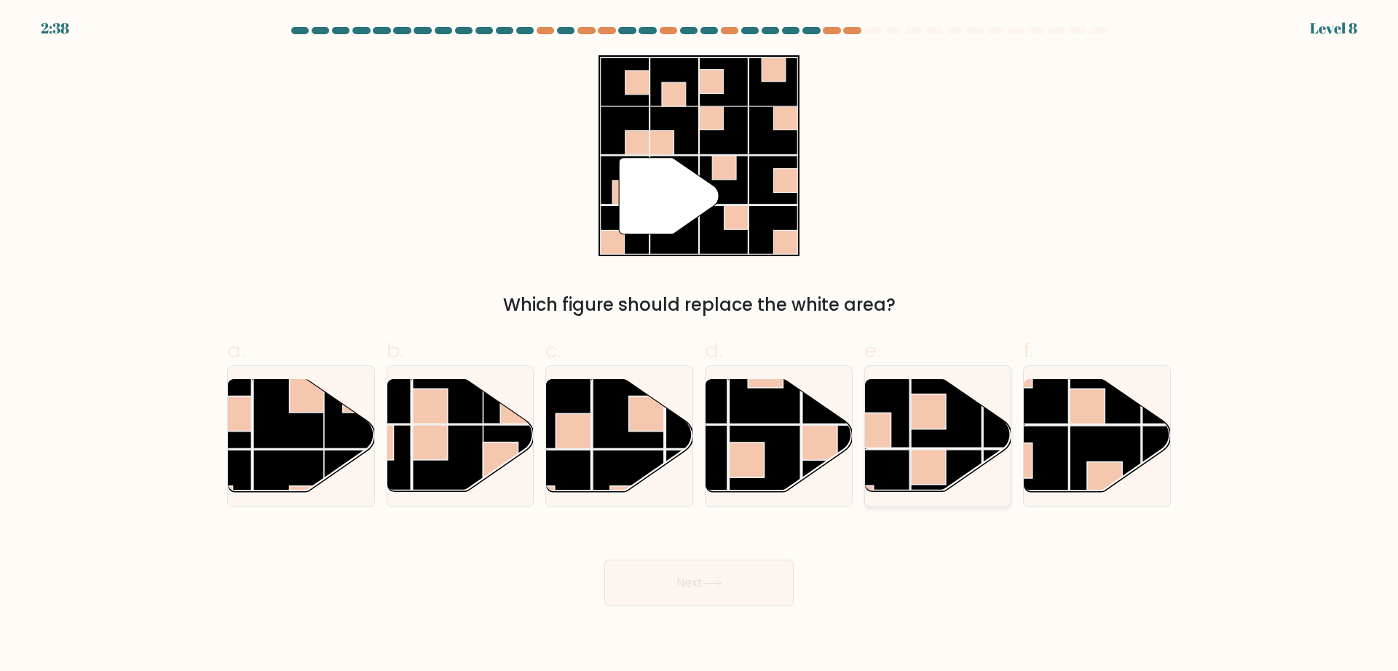
click at [928, 431] on rect at bounding box center [946, 412] width 71 height 71
click at [700, 345] on input "e." at bounding box center [699, 340] width 1 height 9
radio input "true"
click at [709, 582] on icon at bounding box center [712, 583] width 20 height 8
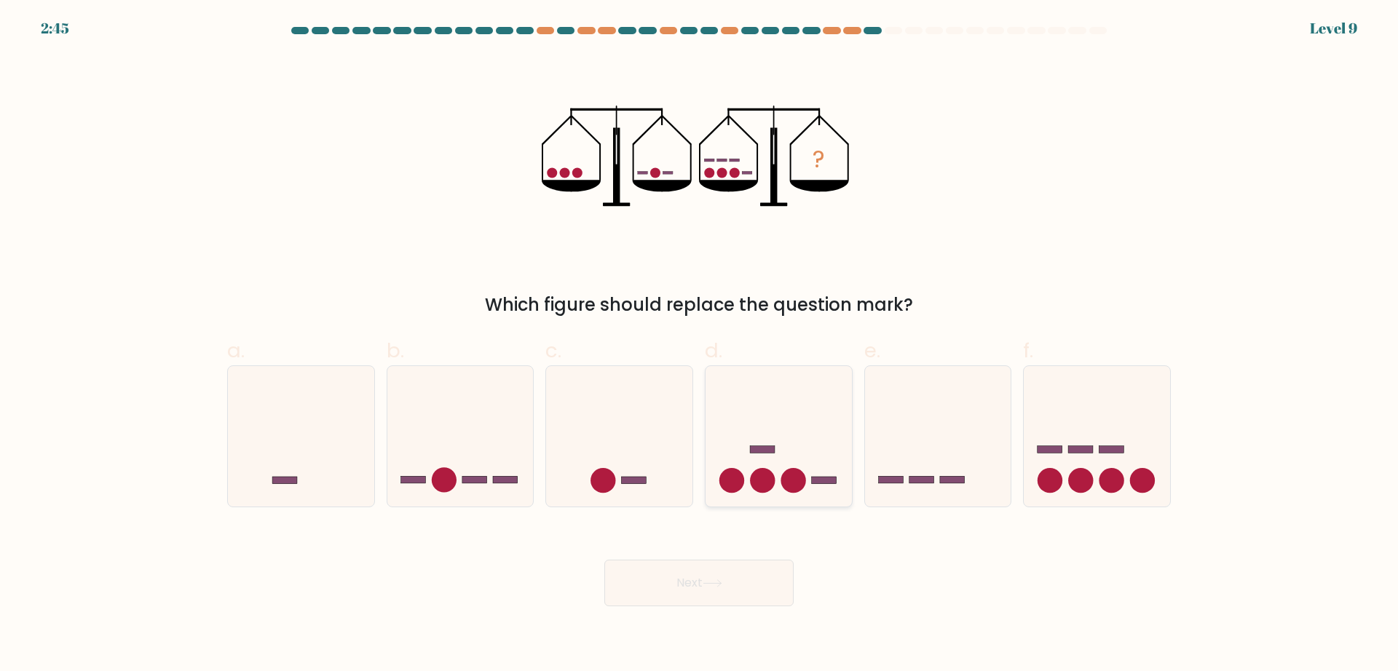
click at [759, 449] on rect at bounding box center [762, 449] width 25 height 7
click at [700, 345] on input "d." at bounding box center [699, 340] width 1 height 9
radio input "true"
click at [732, 584] on button "Next" at bounding box center [698, 583] width 189 height 47
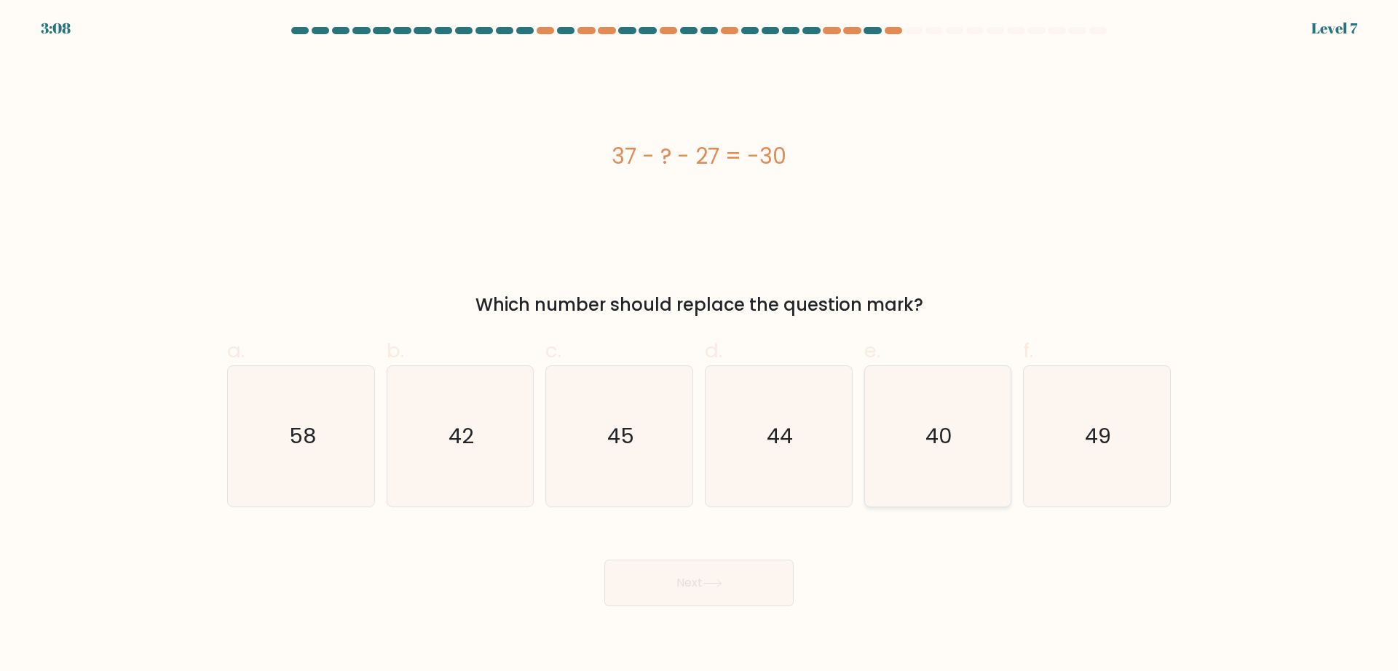
click at [940, 421] on icon "40" at bounding box center [937, 436] width 140 height 140
click at [700, 345] on input "e. 40" at bounding box center [699, 340] width 1 height 9
radio input "true"
click at [1137, 389] on icon "49" at bounding box center [1096, 436] width 140 height 140
click at [700, 345] on input "f. 49" at bounding box center [699, 340] width 1 height 9
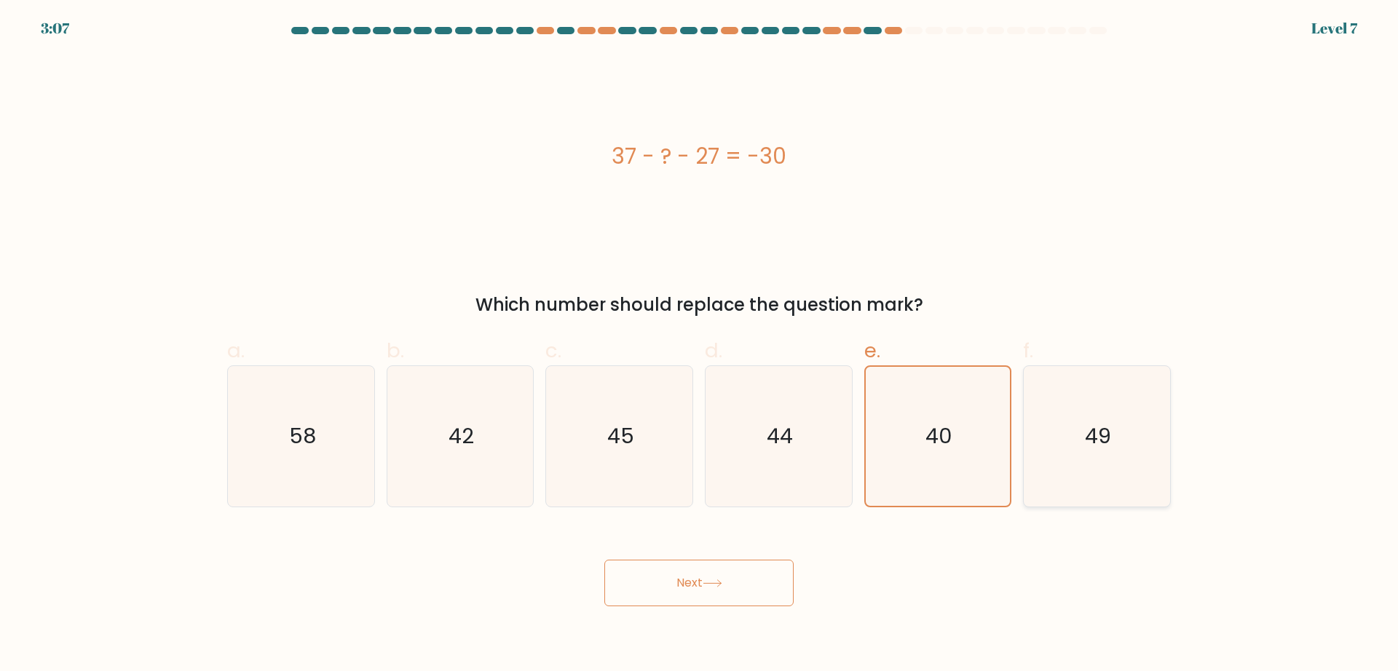
radio input "true"
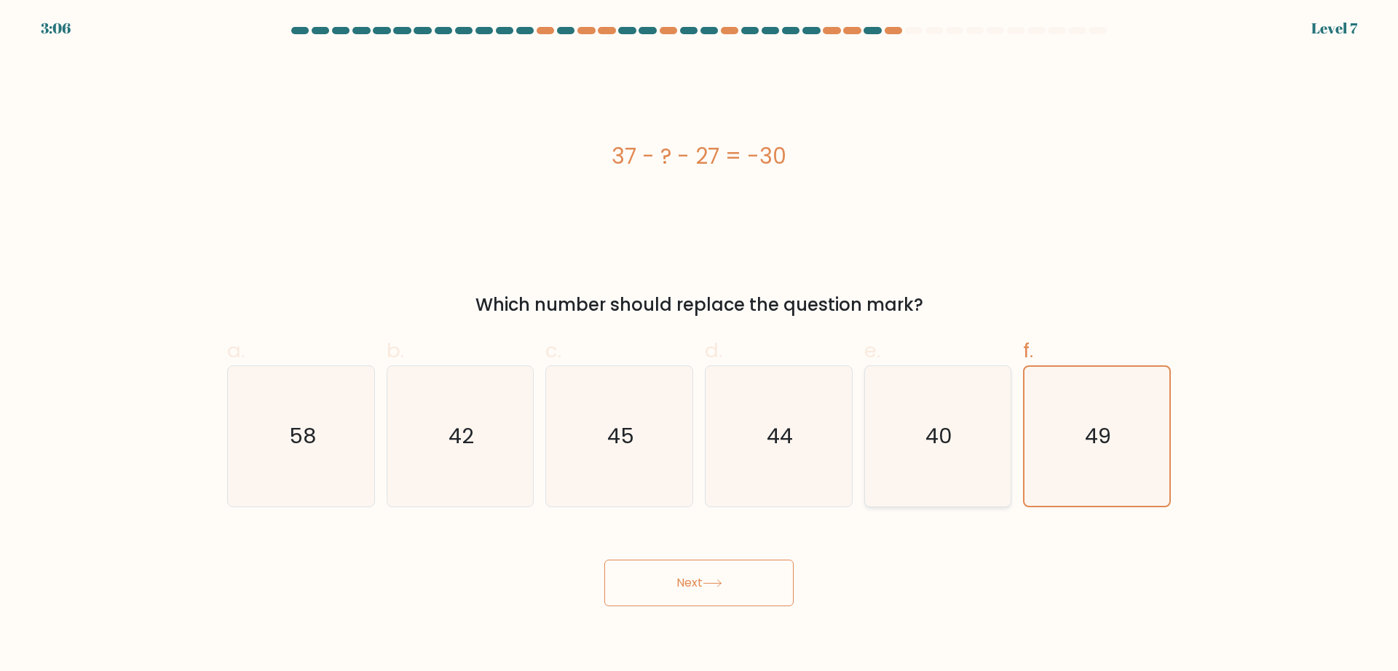
click at [908, 445] on icon "40" at bounding box center [937, 436] width 140 height 140
click at [700, 345] on input "e. 40" at bounding box center [699, 340] width 1 height 9
radio input "true"
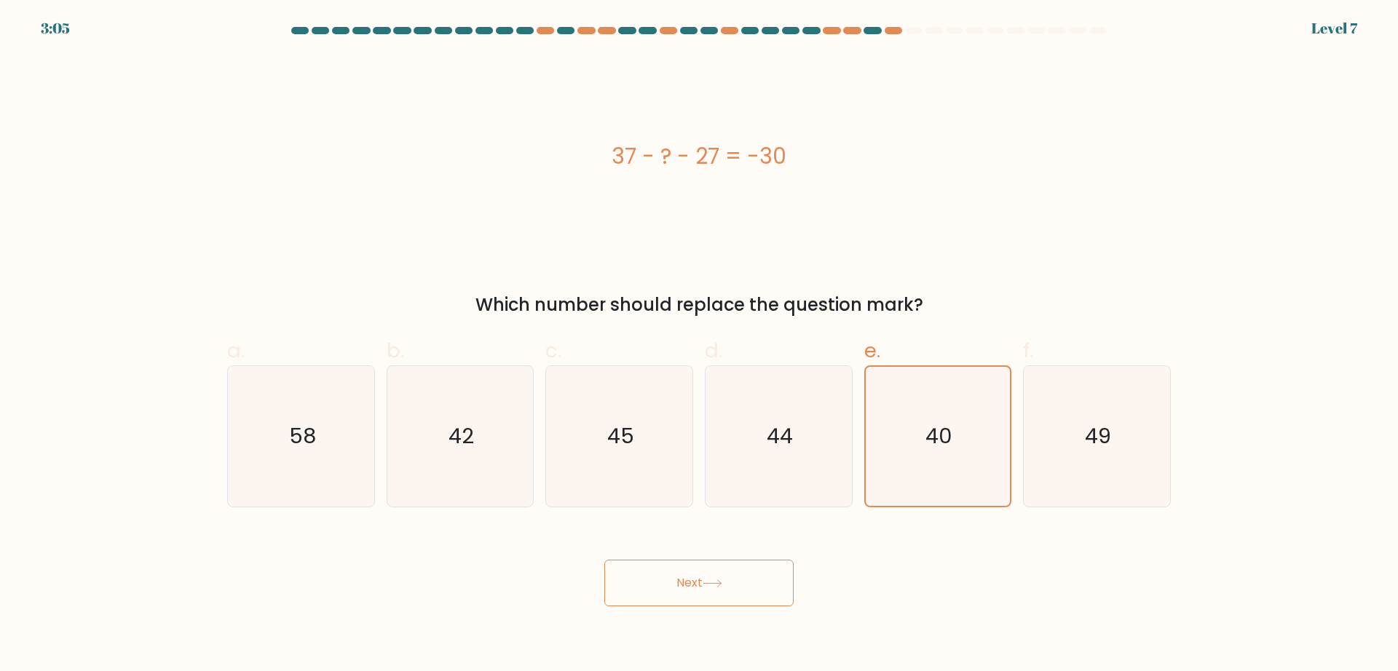
click at [753, 571] on button "Next" at bounding box center [698, 583] width 189 height 47
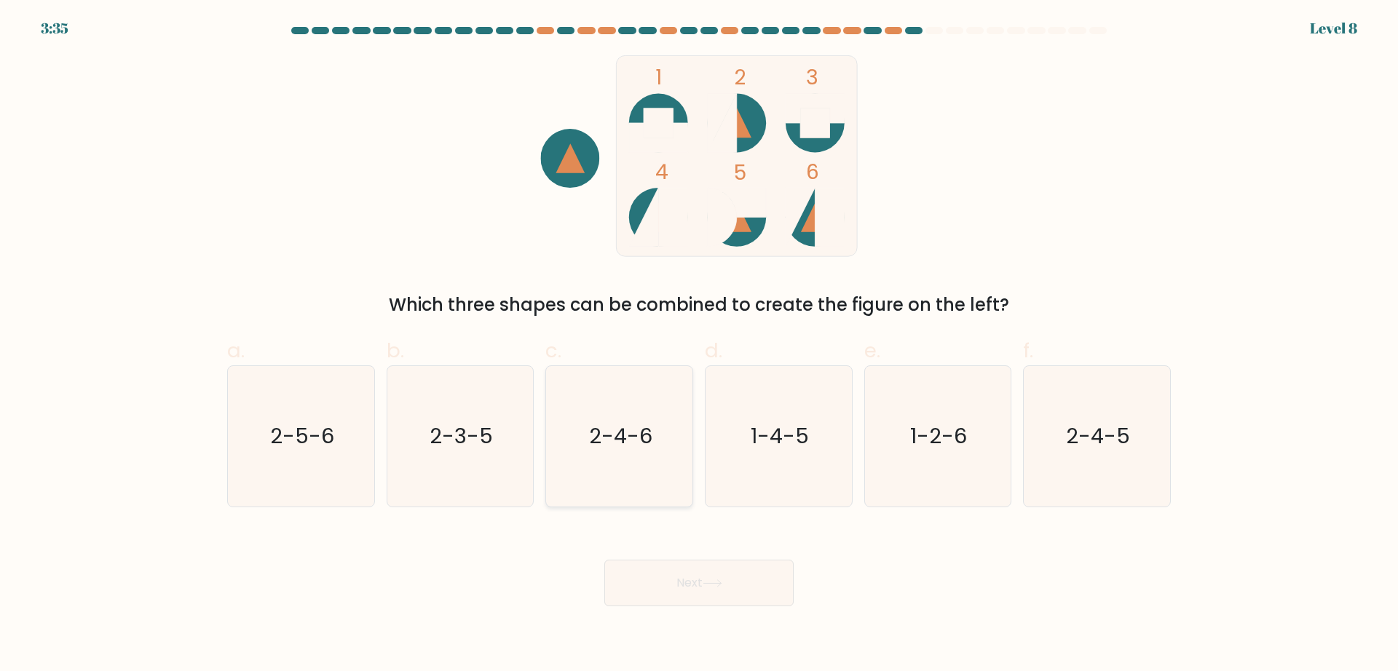
click at [658, 446] on icon "2-4-6" at bounding box center [619, 436] width 140 height 140
click at [699, 345] on input "c. 2-4-6" at bounding box center [699, 340] width 1 height 9
radio input "true"
click at [729, 577] on button "Next" at bounding box center [698, 583] width 189 height 47
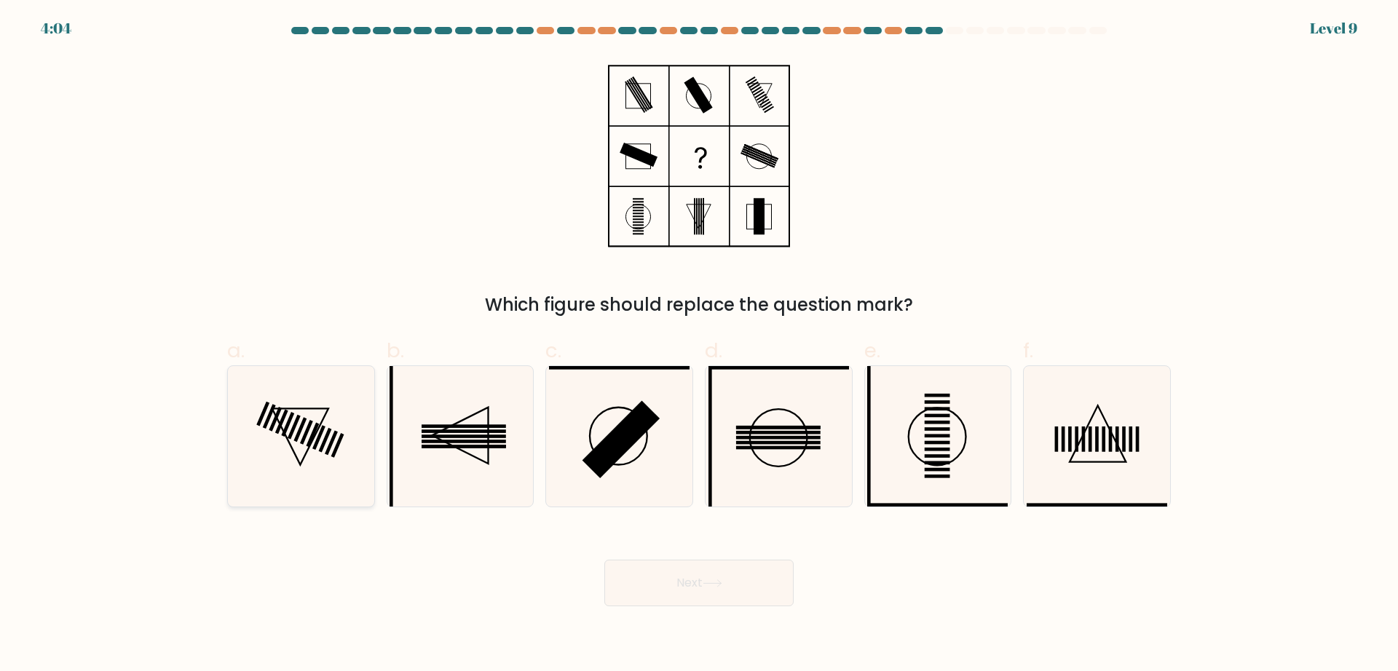
click at [352, 467] on icon at bounding box center [301, 436] width 140 height 140
click at [699, 345] on input "a." at bounding box center [699, 340] width 1 height 9
radio input "true"
click at [687, 586] on button "Next" at bounding box center [698, 583] width 189 height 47
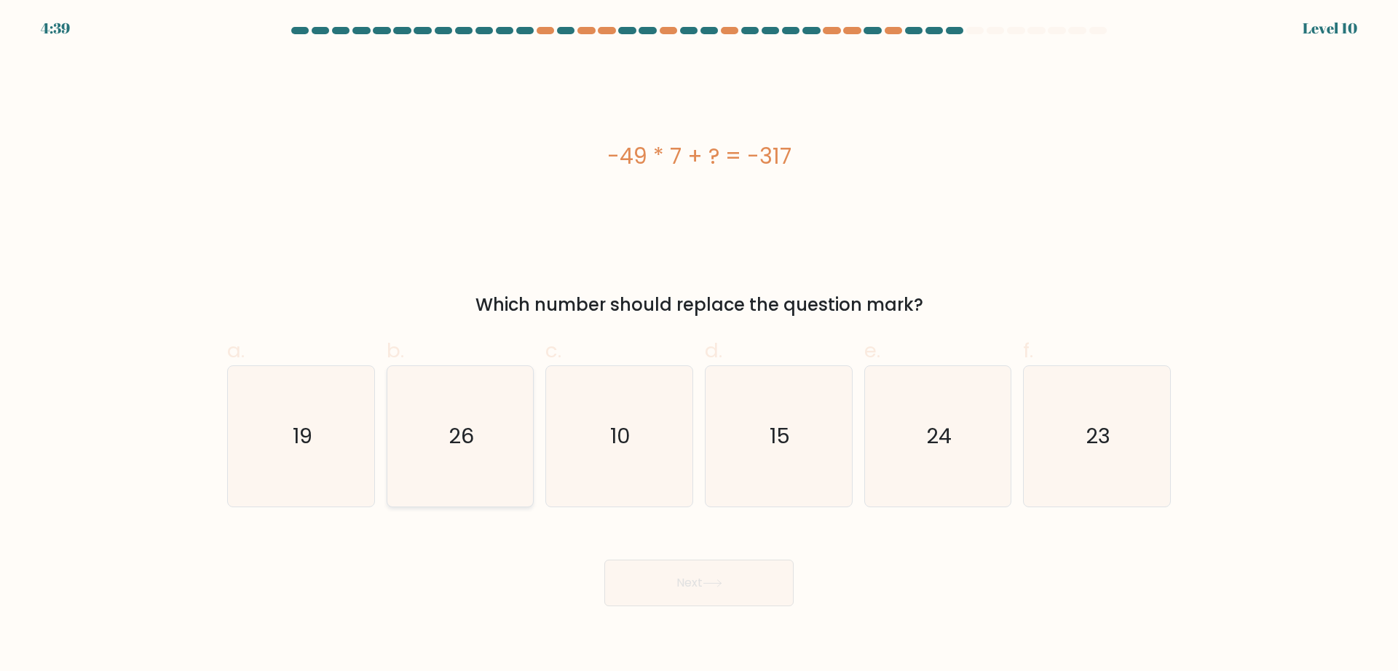
click at [480, 435] on icon "26" at bounding box center [459, 436] width 140 height 140
click at [699, 345] on input "b. 26" at bounding box center [699, 340] width 1 height 9
radio input "true"
click at [694, 571] on button "Next" at bounding box center [698, 583] width 189 height 47
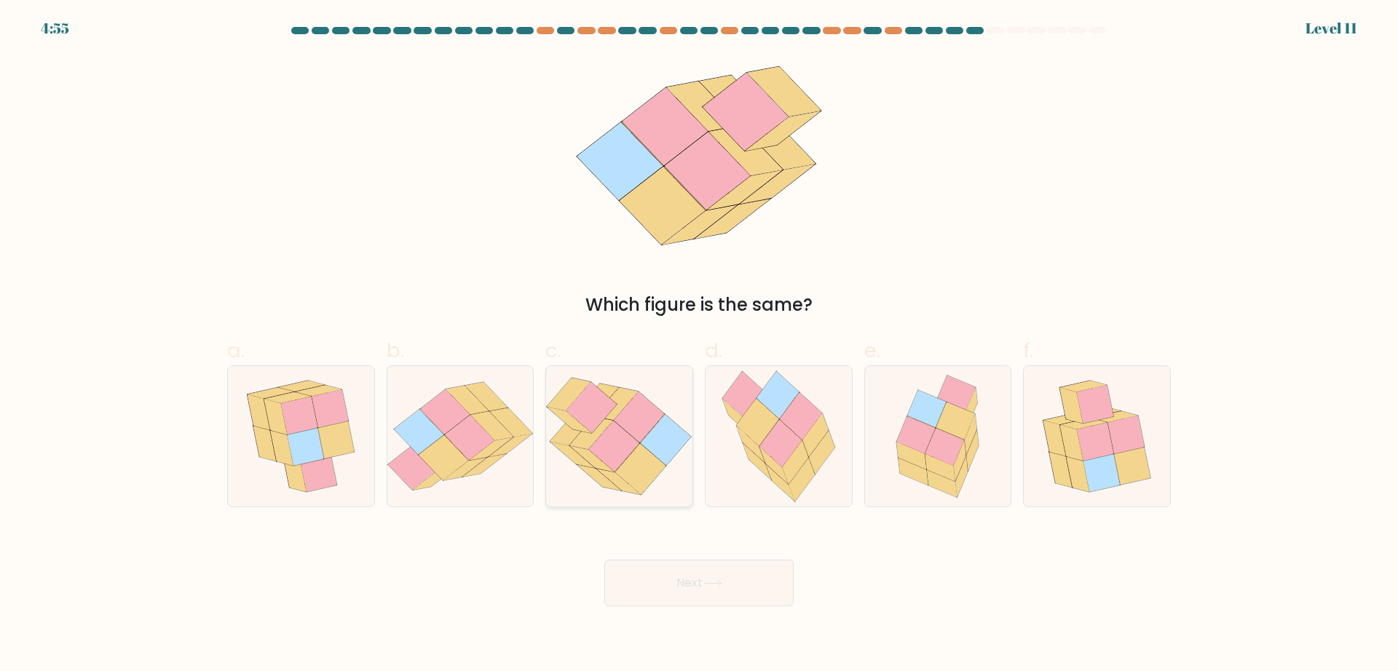
click at [640, 459] on icon at bounding box center [641, 468] width 51 height 51
click at [699, 345] on input "c." at bounding box center [699, 340] width 1 height 9
radio input "true"
click at [740, 582] on button "Next" at bounding box center [698, 583] width 189 height 47
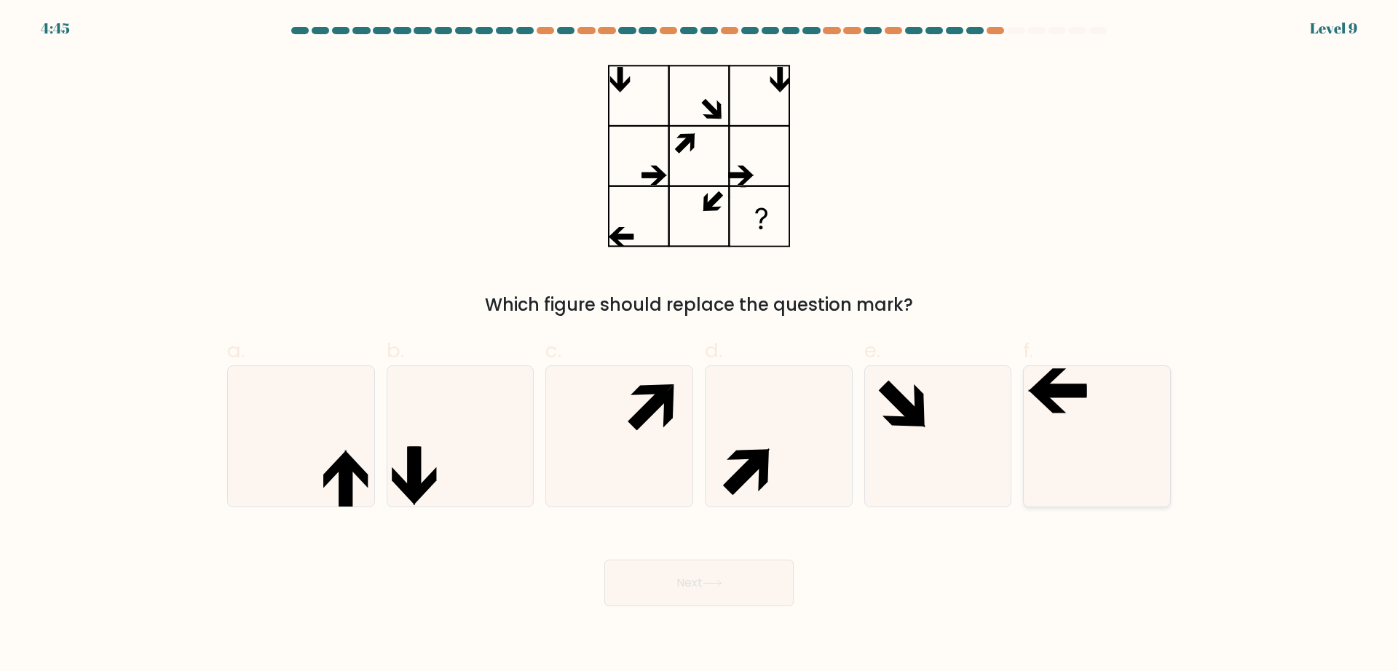
click at [1059, 436] on icon at bounding box center [1096, 436] width 140 height 140
click at [700, 345] on input "f." at bounding box center [699, 340] width 1 height 9
radio input "true"
click at [679, 585] on button "Next" at bounding box center [698, 583] width 189 height 47
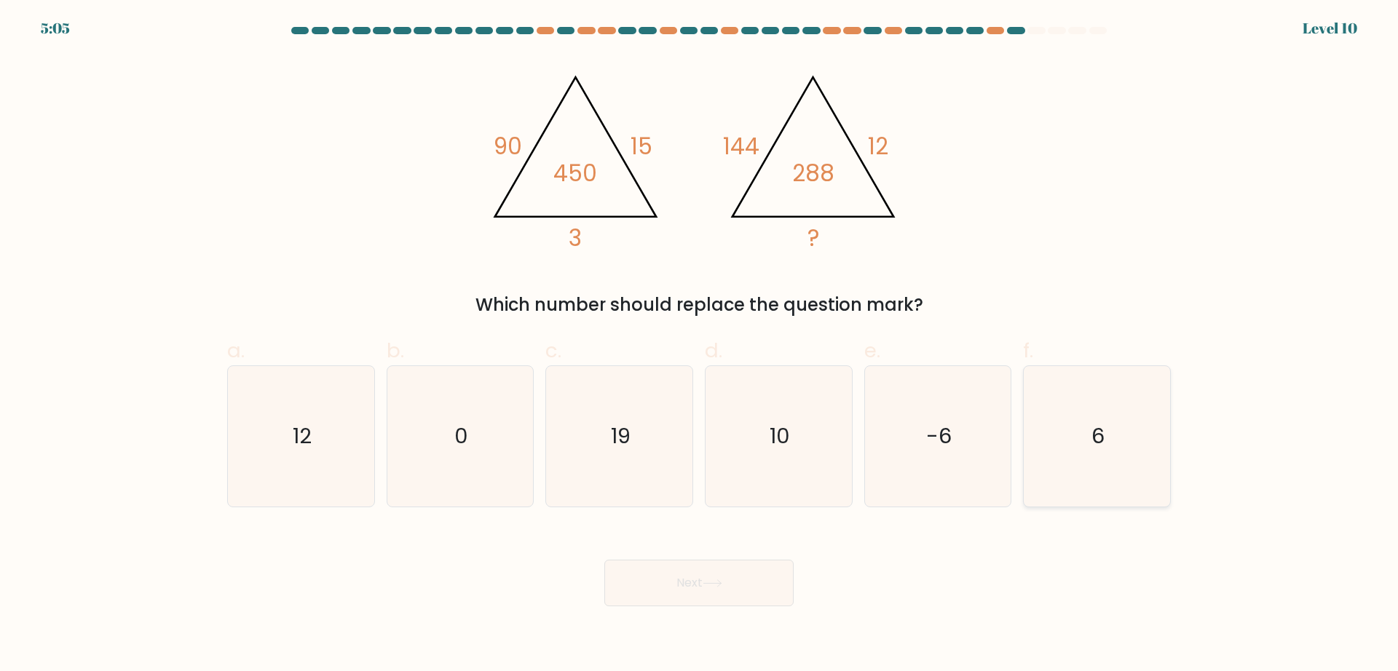
click at [1139, 467] on icon "6" at bounding box center [1096, 436] width 140 height 140
click at [700, 345] on input "f. 6" at bounding box center [699, 340] width 1 height 9
radio input "true"
click at [724, 571] on button "Next" at bounding box center [698, 583] width 189 height 47
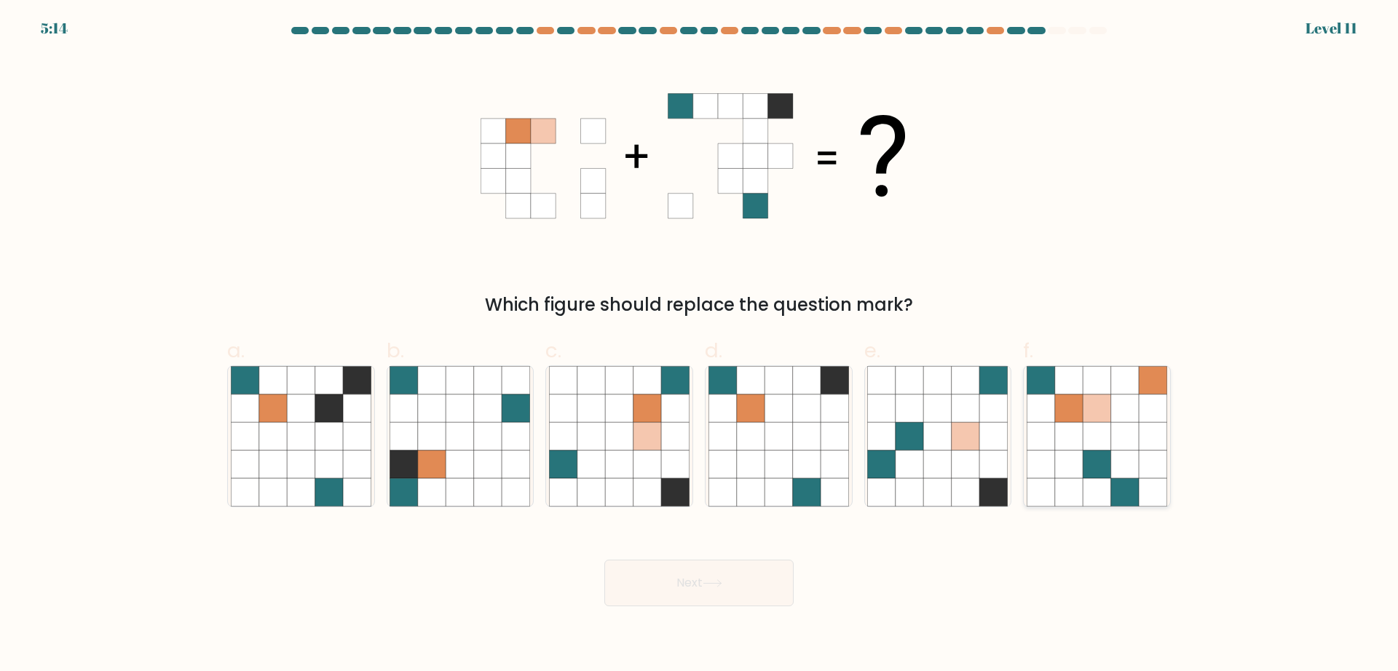
click at [1098, 415] on icon at bounding box center [1096, 409] width 28 height 28
click at [700, 345] on input "f." at bounding box center [699, 340] width 1 height 9
radio input "true"
click at [754, 582] on button "Next" at bounding box center [698, 583] width 189 height 47
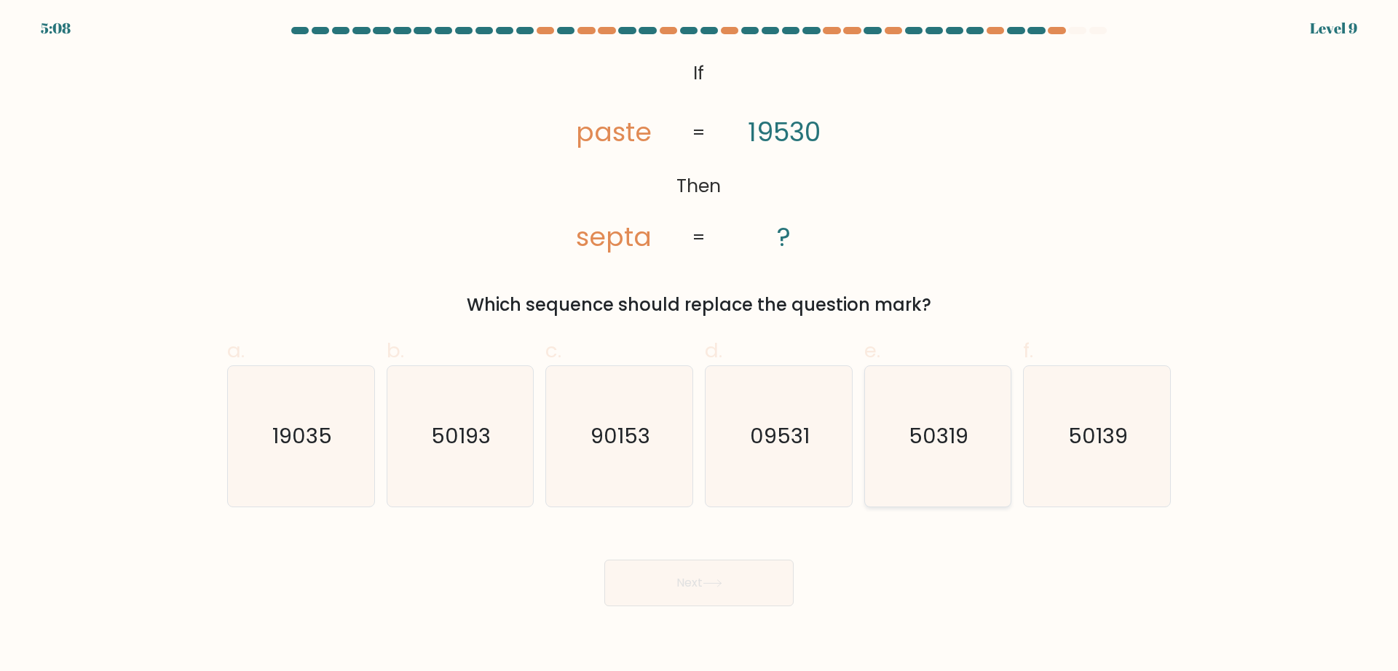
click at [932, 450] on text "50319" at bounding box center [939, 435] width 60 height 29
click at [700, 345] on input "e. 50319" at bounding box center [699, 340] width 1 height 9
radio input "true"
click at [759, 569] on button "Next" at bounding box center [698, 583] width 189 height 47
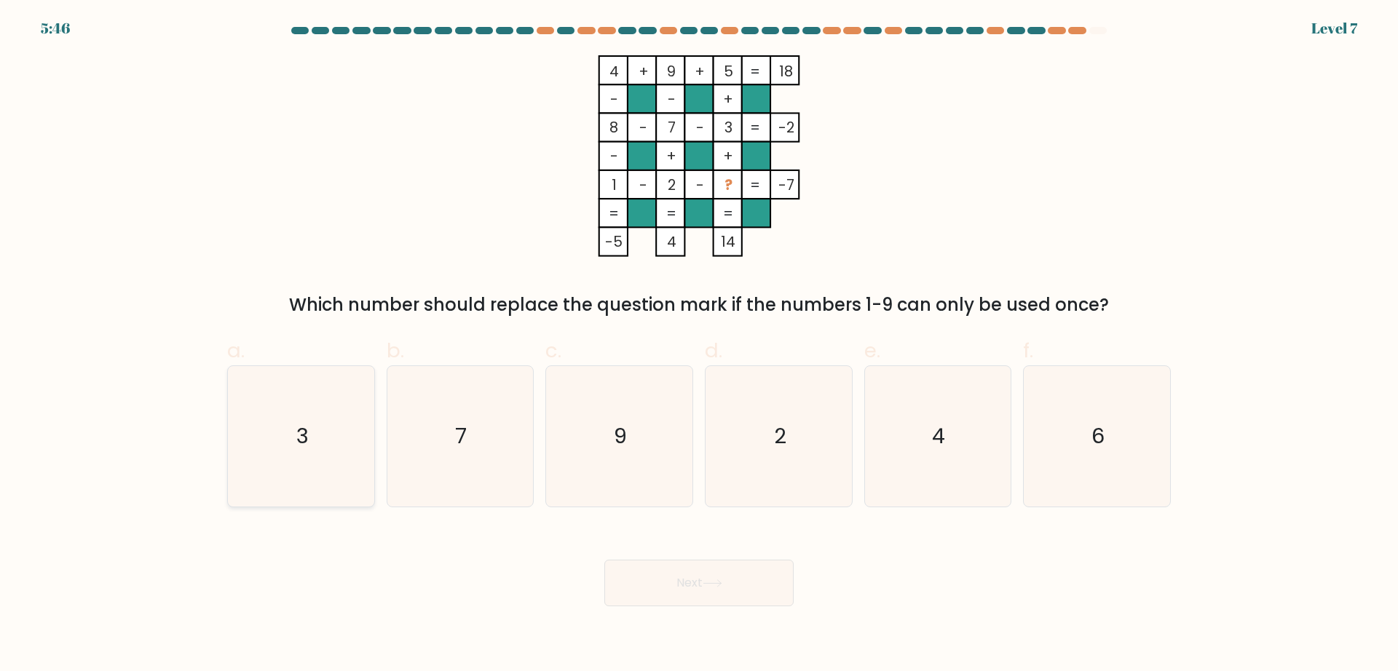
click at [247, 467] on icon "3" at bounding box center [301, 436] width 140 height 140
click at [699, 345] on input "a. 3" at bounding box center [699, 340] width 1 height 9
radio input "true"
click at [762, 598] on button "Next" at bounding box center [698, 583] width 189 height 47
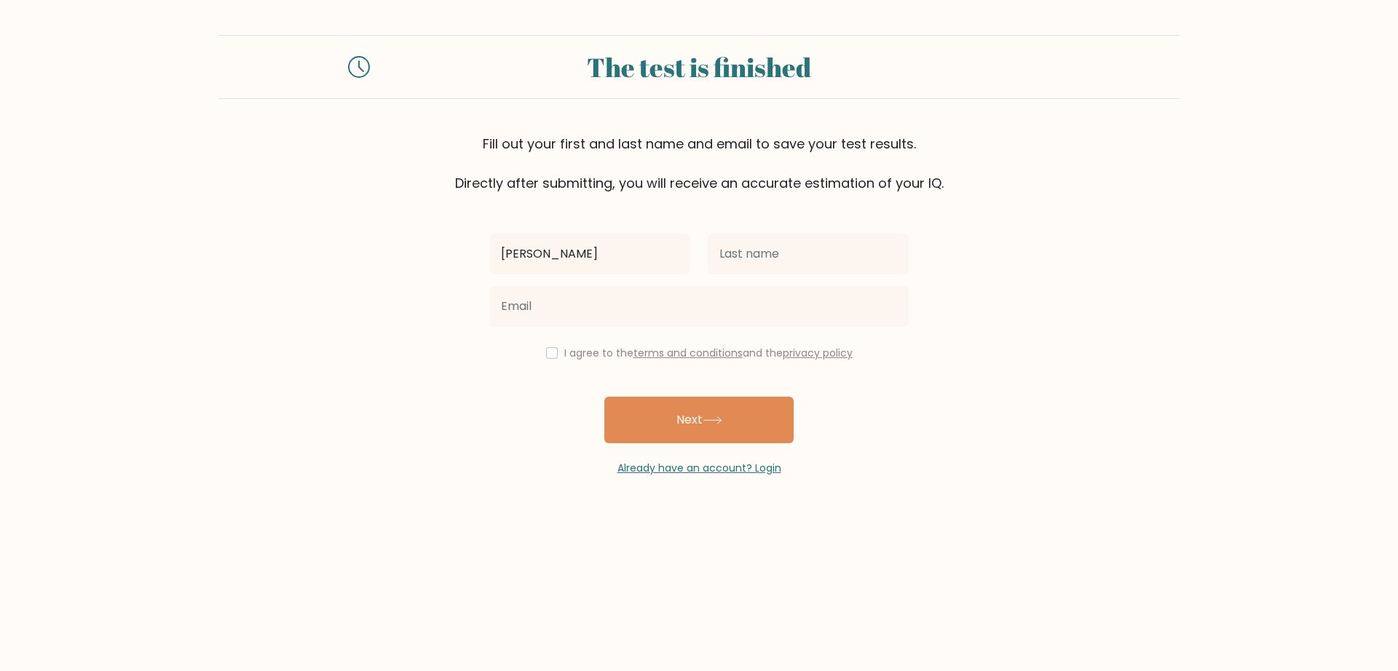
type input "[PERSON_NAME]"
click at [733, 264] on input "text" at bounding box center [808, 254] width 201 height 41
type input "J"
type input "Bayani"
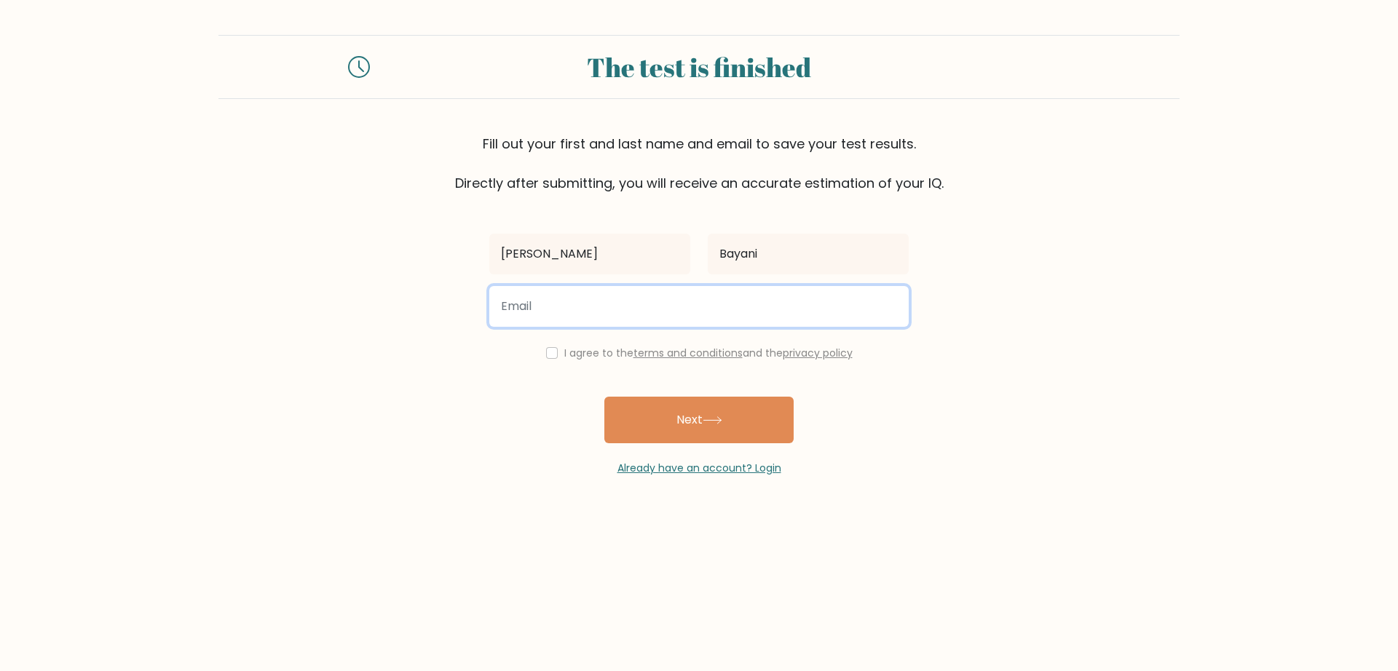
click at [694, 298] on input "email" at bounding box center [698, 306] width 419 height 41
type input "[EMAIL_ADDRESS][DOMAIN_NAME]"
click at [552, 357] on input "checkbox" at bounding box center [552, 353] width 12 height 12
checkbox input "true"
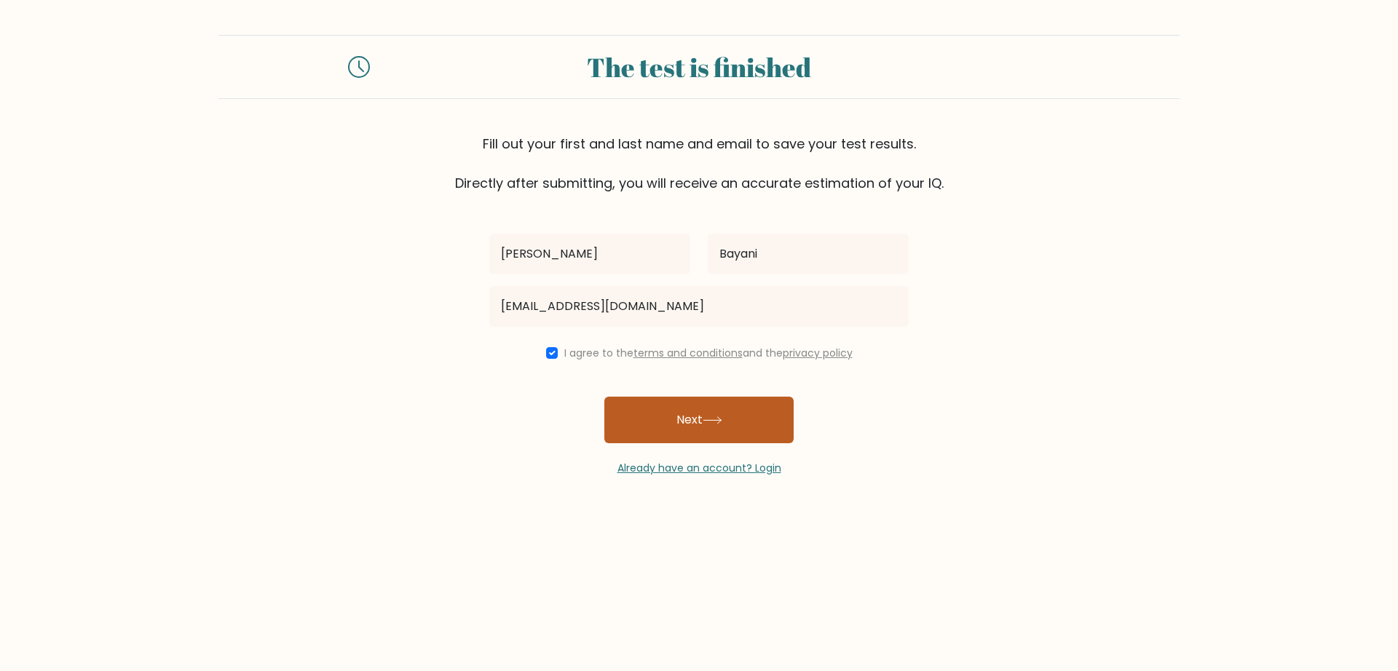
click at [745, 421] on button "Next" at bounding box center [698, 420] width 189 height 47
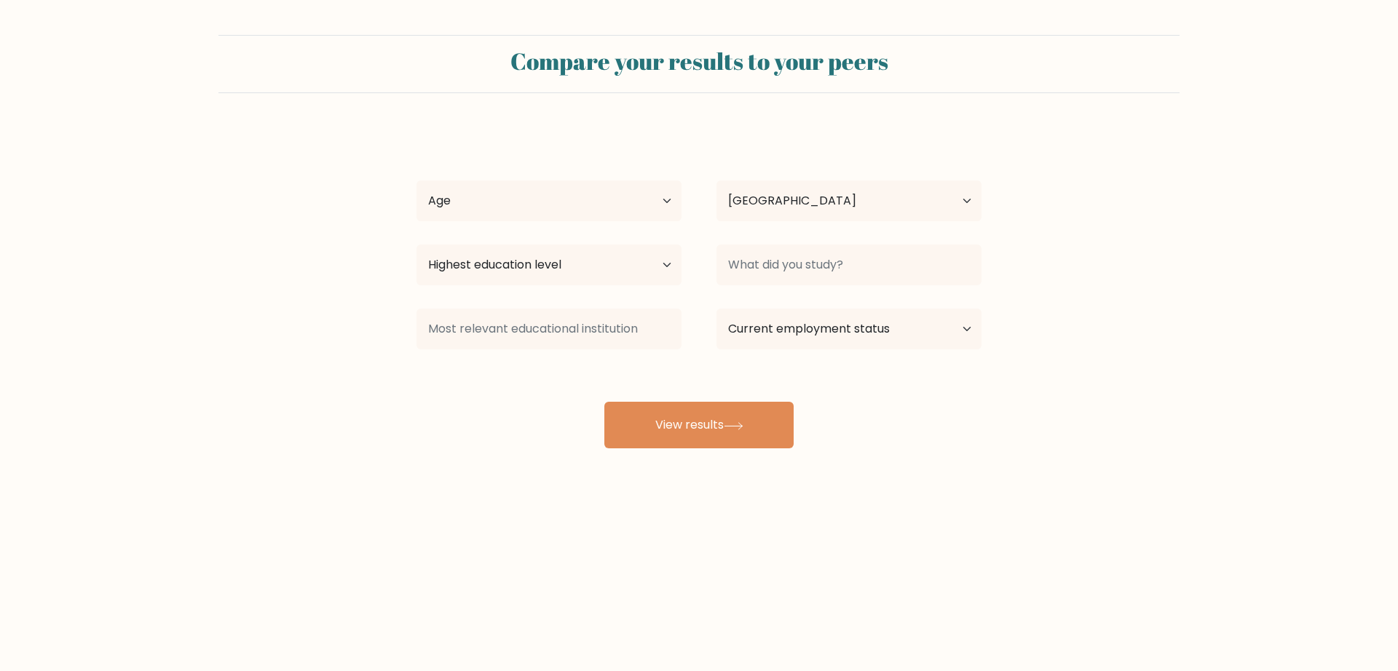
select select "PH"
click at [602, 213] on select "Age Under 18 years old 18-24 years old 25-34 years old 35-44 years old 45-54 ye…" at bounding box center [548, 201] width 265 height 41
select select "35_44"
click at [416, 181] on select "Age Under 18 years old 18-24 years old 25-34 years old 35-44 years old 45-54 ye…" at bounding box center [548, 201] width 265 height 41
click at [651, 269] on select "Highest education level No schooling Primary Lower Secondary Upper Secondary Oc…" at bounding box center [548, 265] width 265 height 41
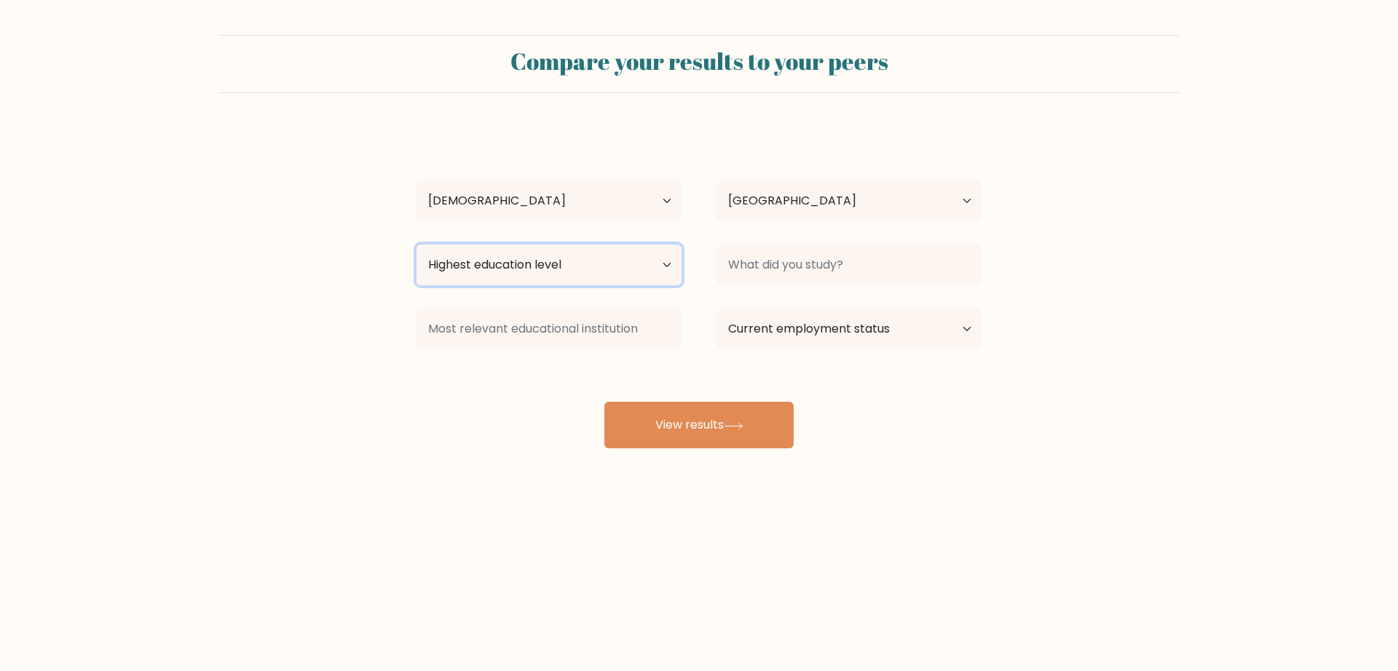
select select "bachelors_degree"
click at [416, 245] on select "Highest education level No schooling Primary Lower Secondary Upper Secondary Oc…" at bounding box center [548, 265] width 265 height 41
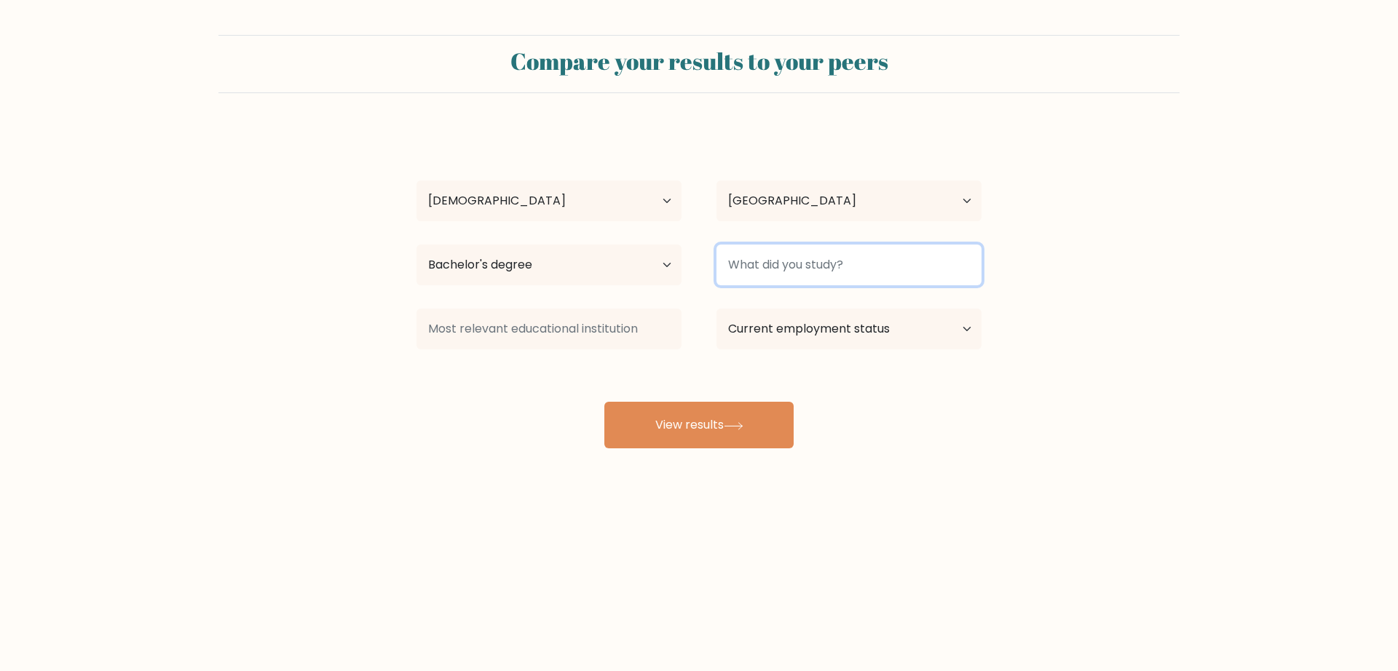
click at [850, 268] on input at bounding box center [848, 265] width 265 height 41
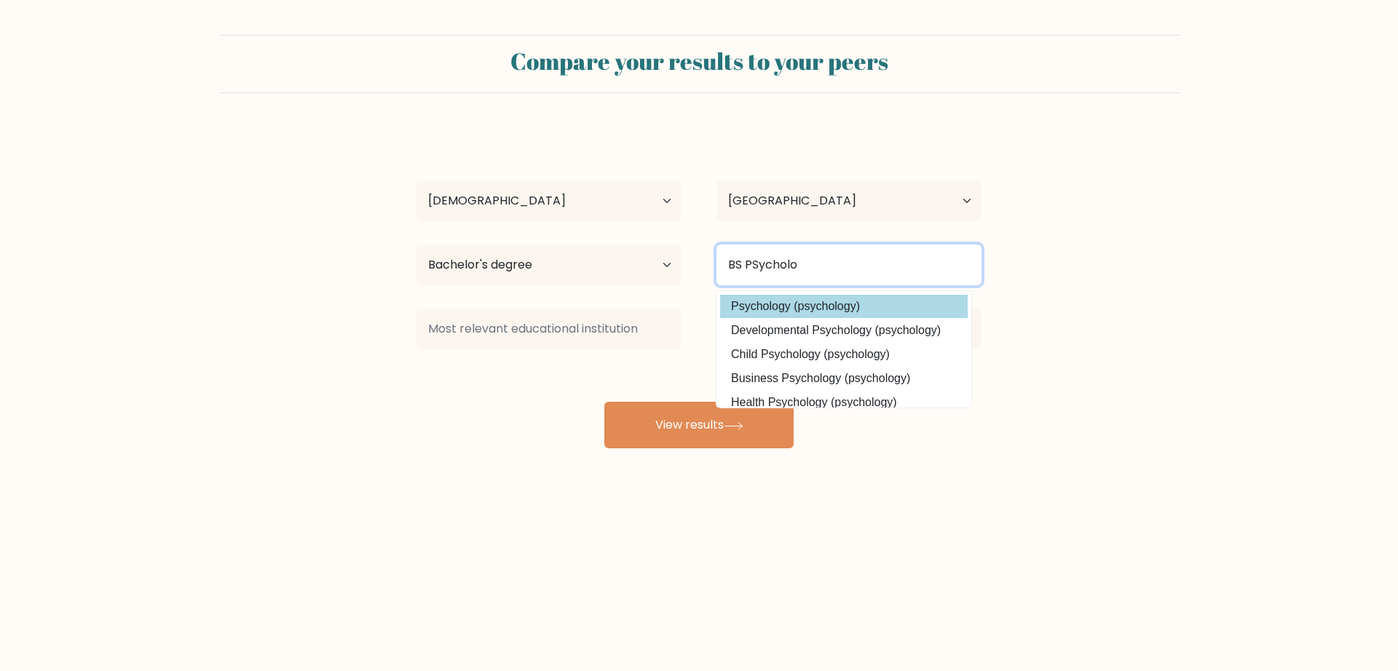
type input "BS PSycholo"
click at [849, 306] on div "Jan Jan Bayani Age Under 18 years old 18-24 years old 25-34 years old 35-44 yea…" at bounding box center [699, 288] width 582 height 320
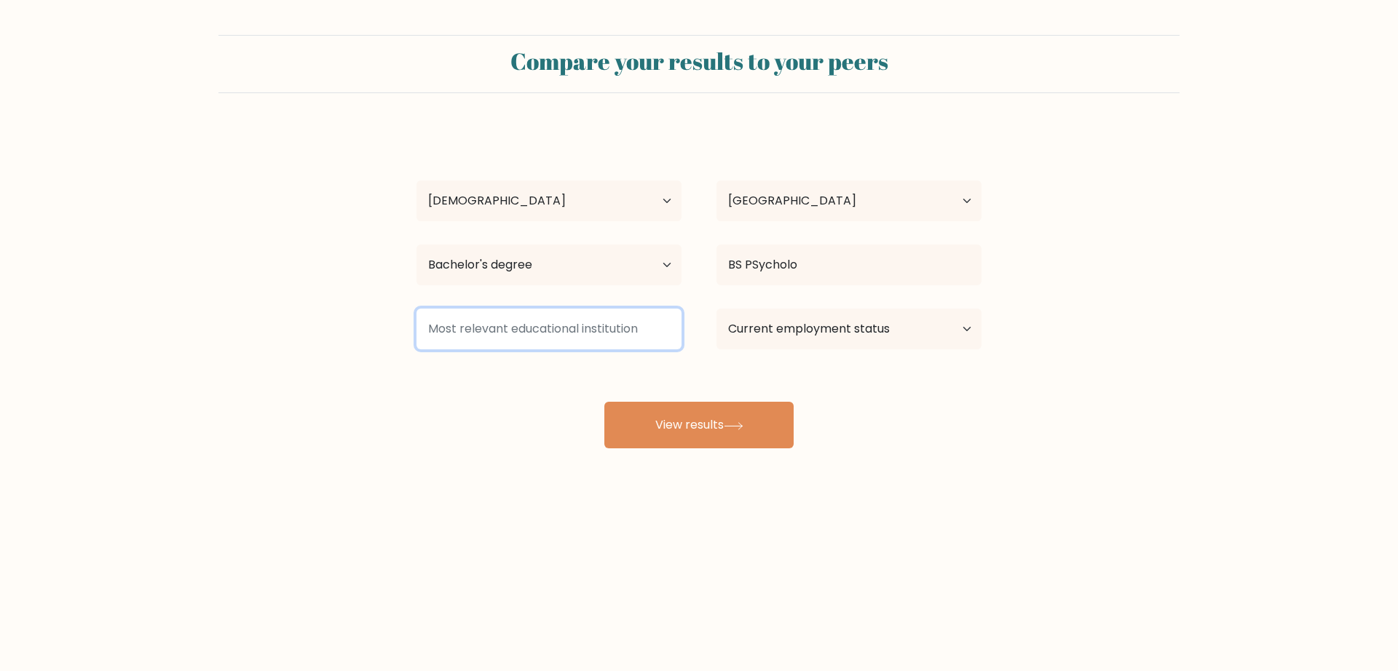
click at [538, 329] on input at bounding box center [548, 329] width 265 height 41
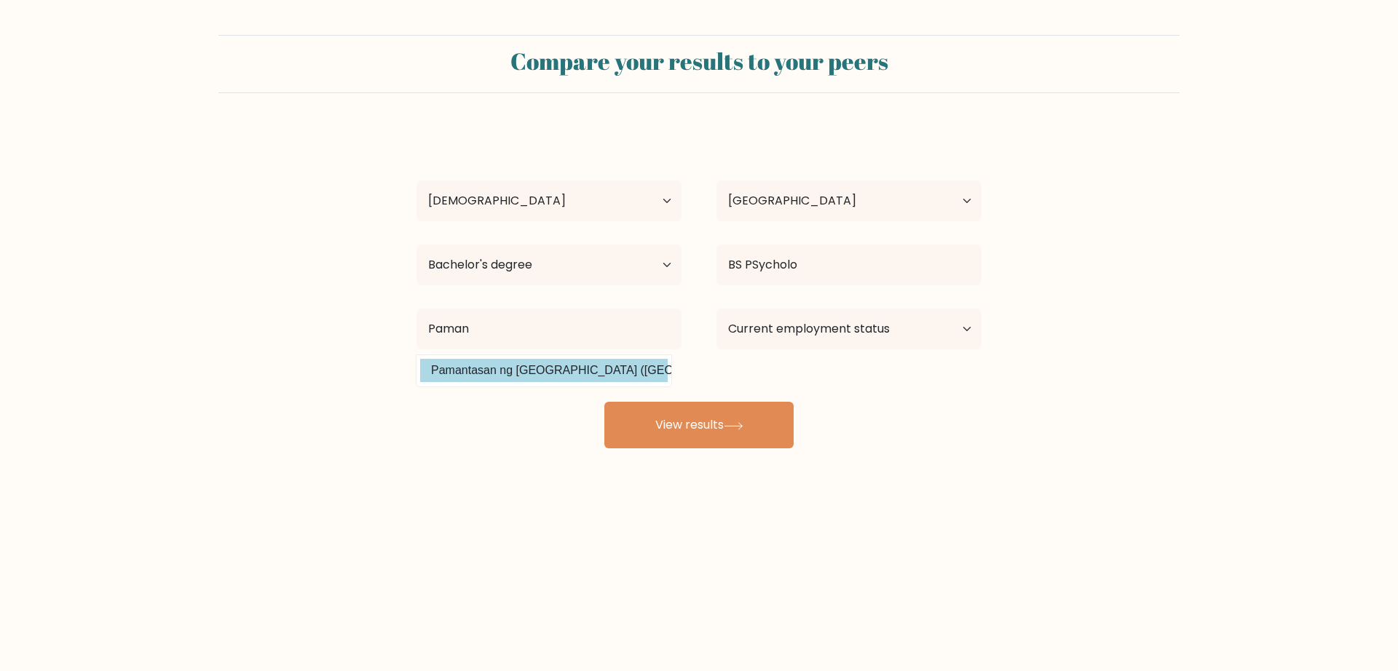
click at [552, 368] on div "Jan Jan Bayani Age Under 18 years old 18-24 years old 25-34 years old 35-44 yea…" at bounding box center [699, 288] width 582 height 320
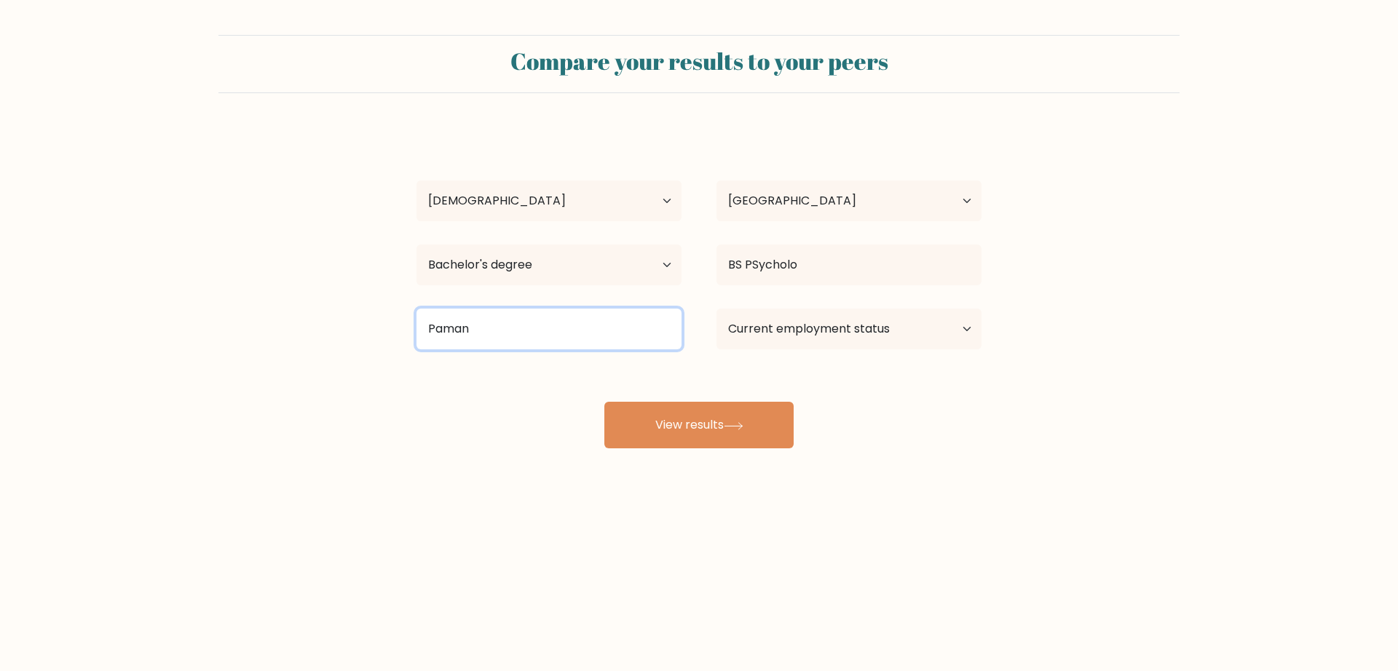
click at [511, 338] on input "Paman" at bounding box center [548, 329] width 265 height 41
type input "Pamantasan"
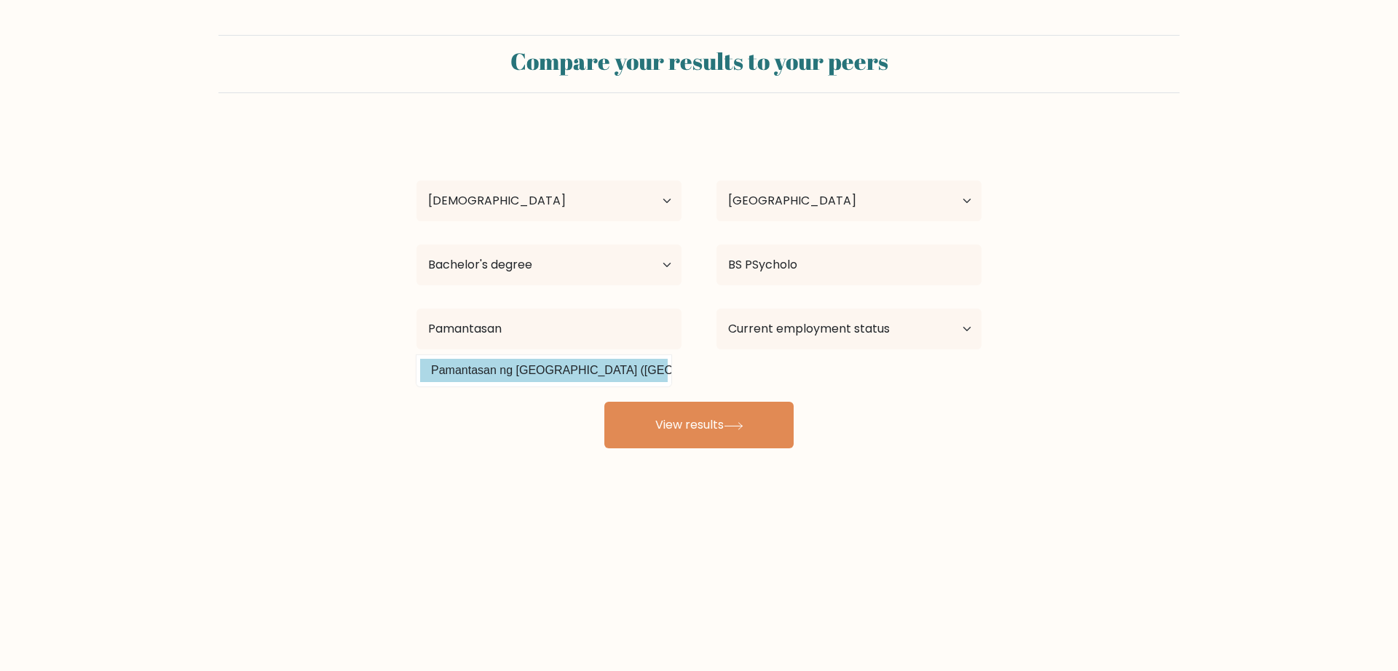
click at [630, 371] on div "Jan Jan Bayani Age Under 18 years old 18-24 years old 25-34 years old 35-44 yea…" at bounding box center [699, 288] width 582 height 320
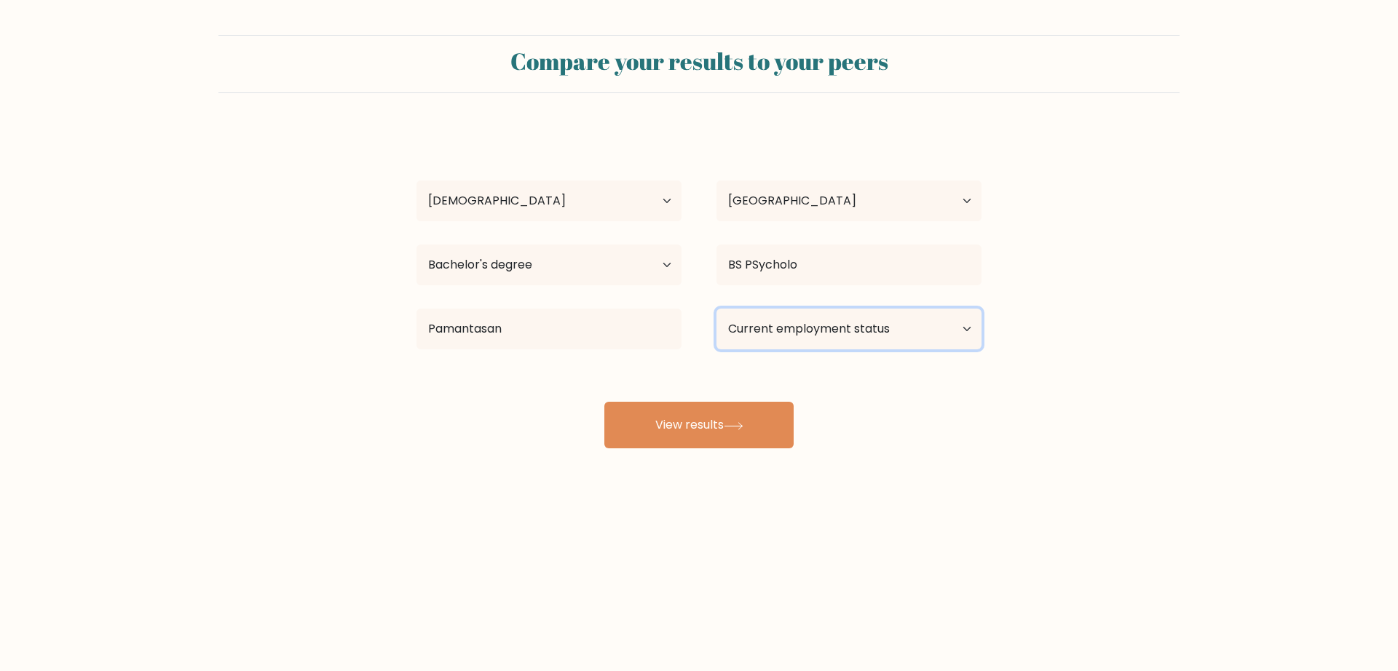
click at [825, 336] on select "Current employment status Employed Student Retired Other / prefer not to answer" at bounding box center [848, 329] width 265 height 41
select select "other"
click at [716, 309] on select "Current employment status Employed Student Retired Other / prefer not to answer" at bounding box center [848, 329] width 265 height 41
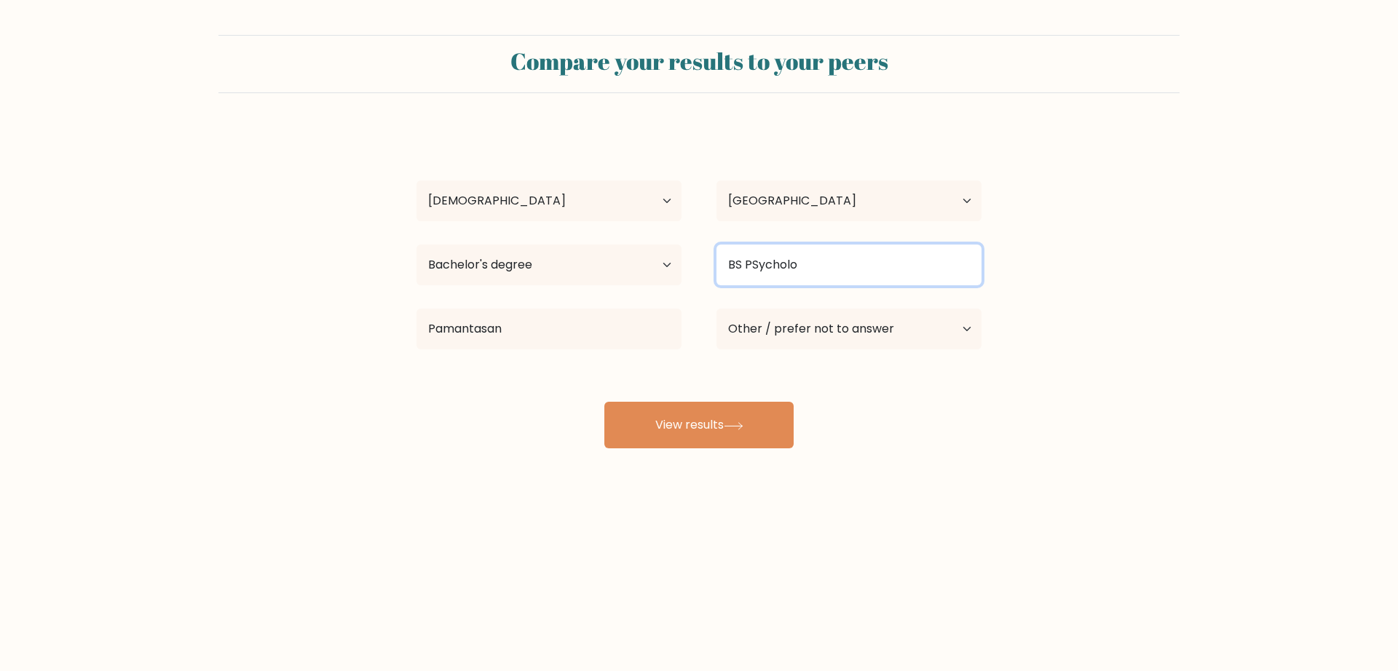
click at [806, 262] on input "BS PSycholo" at bounding box center [848, 265] width 265 height 41
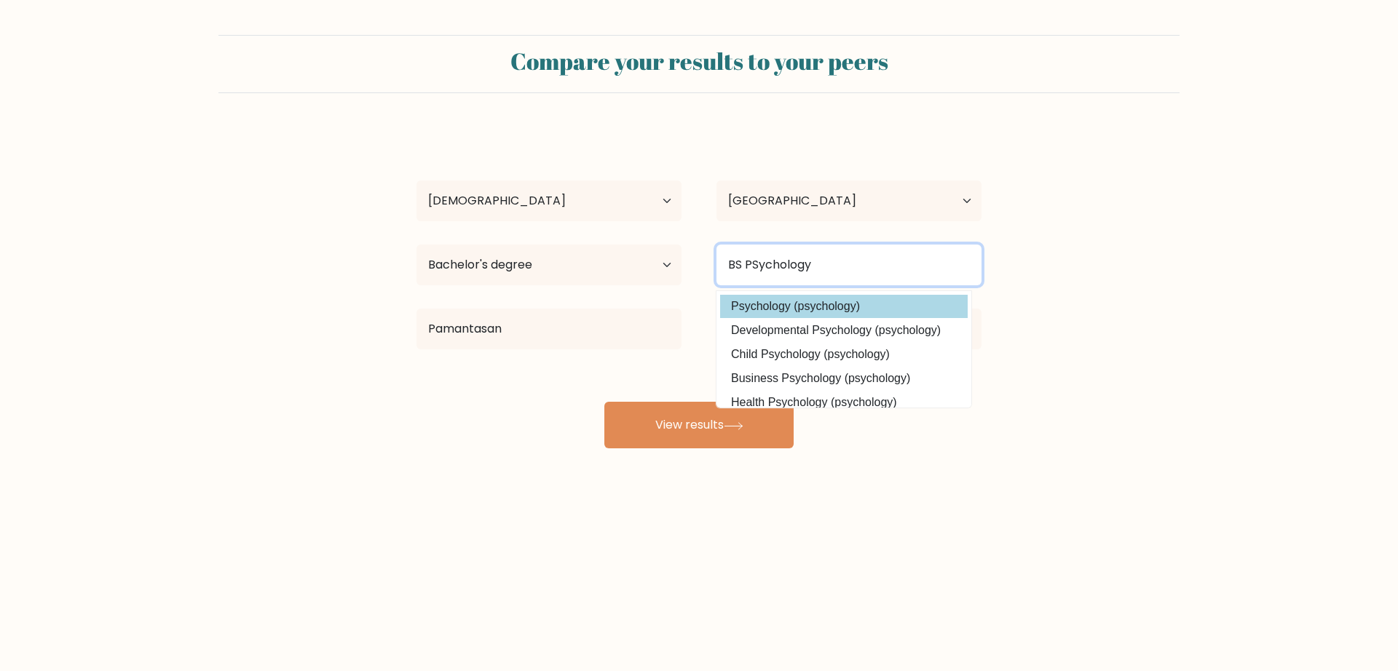
type input "BS PSychology"
click at [820, 301] on div "Jan Jan Bayani Age Under 18 years old 18-24 years old 25-34 years old 35-44 yea…" at bounding box center [699, 288] width 582 height 320
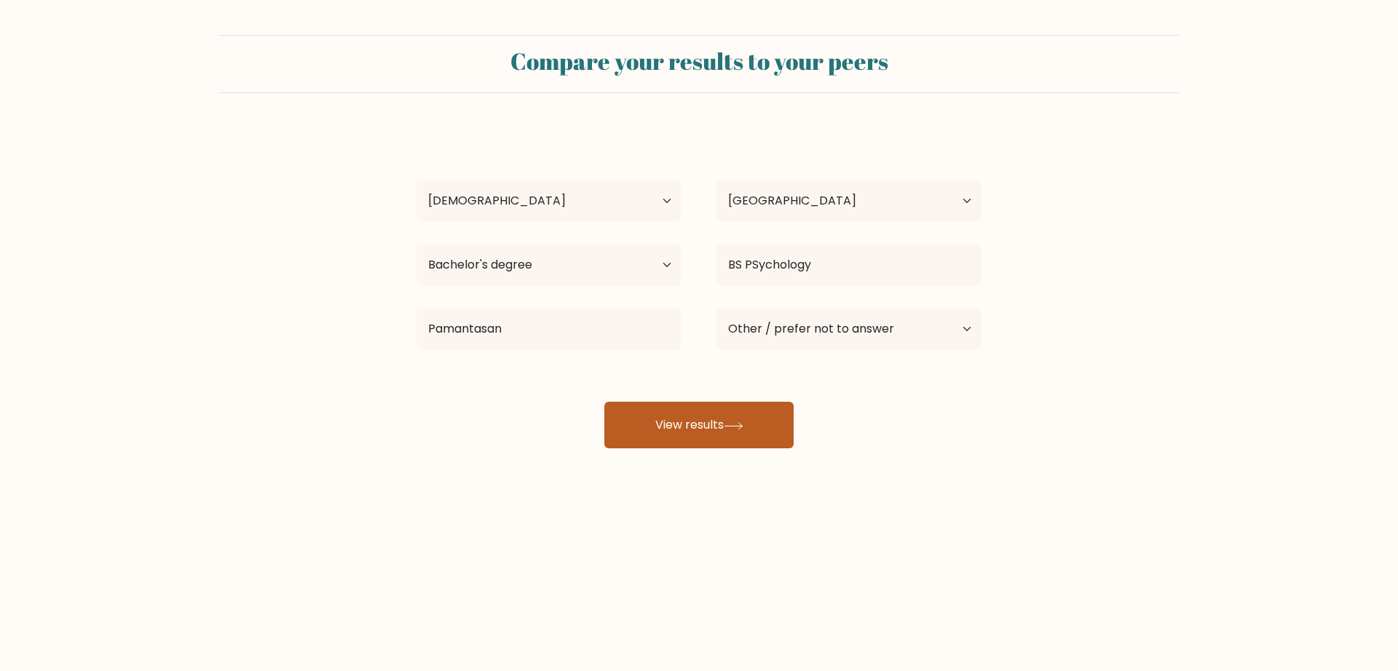
click at [736, 434] on button "View results" at bounding box center [698, 425] width 189 height 47
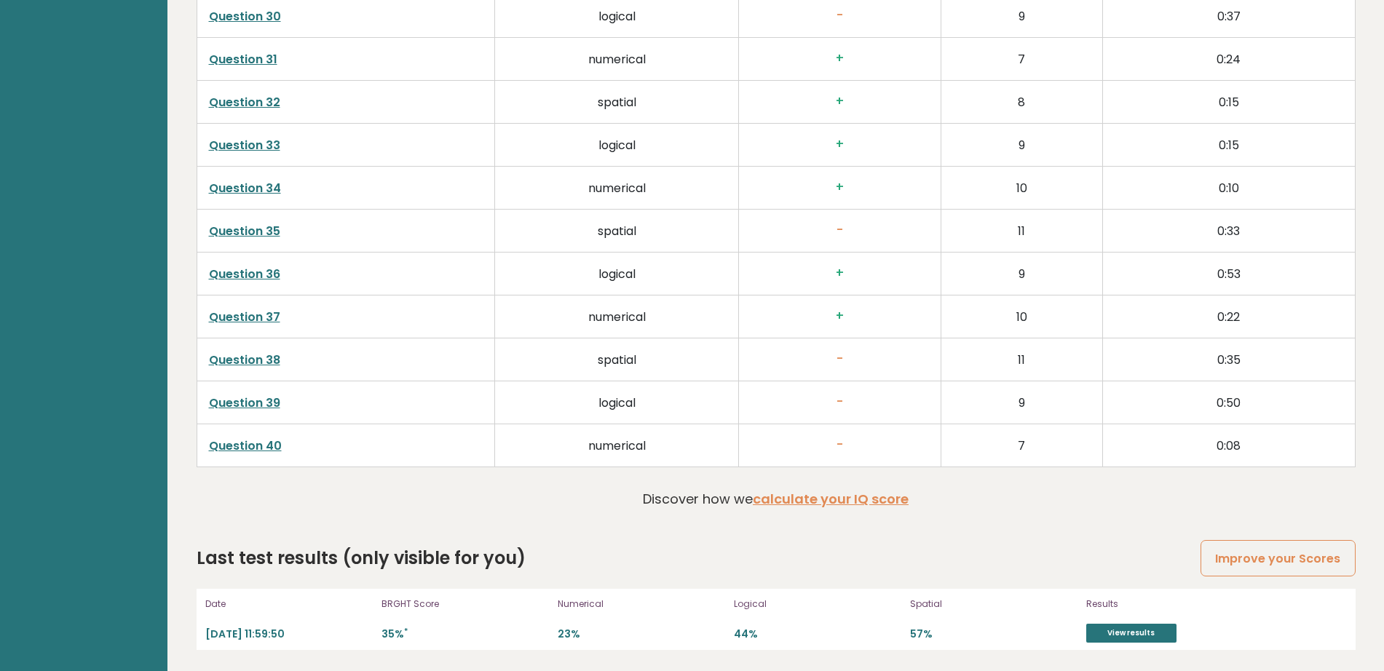
scroll to position [3710, 0]
click at [1133, 630] on link "View results" at bounding box center [1131, 632] width 90 height 19
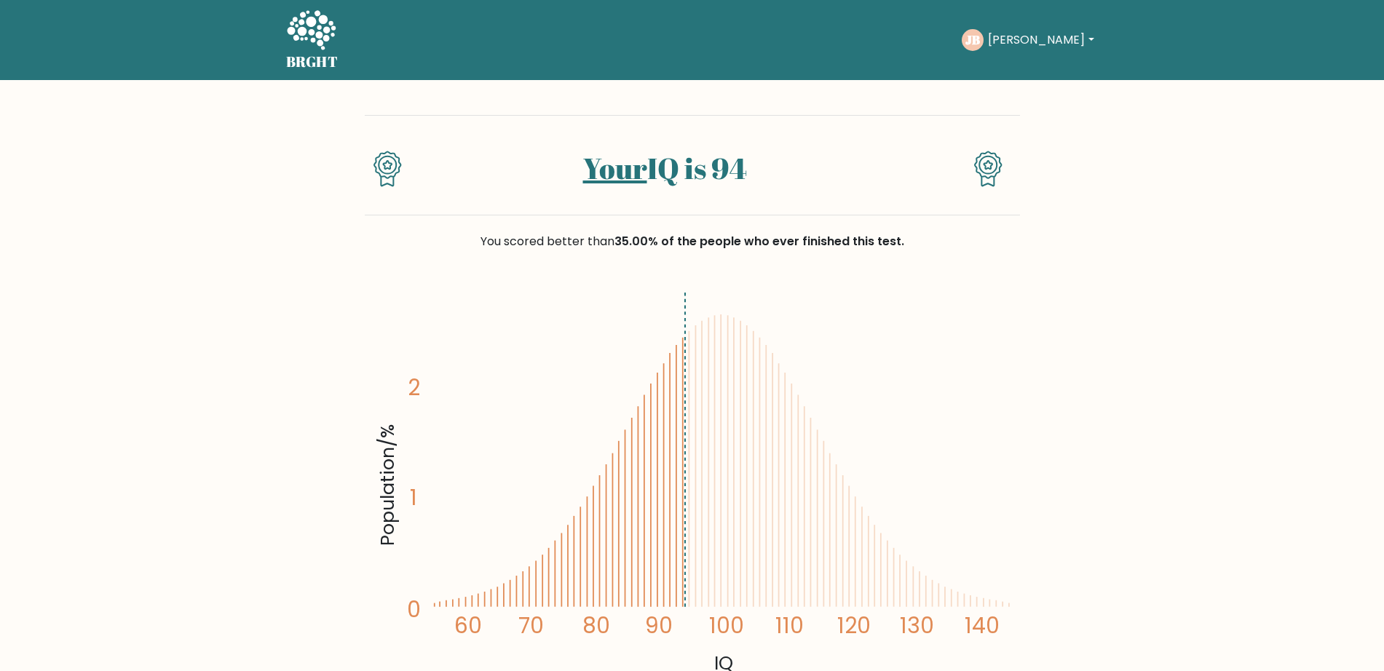
scroll to position [12, 0]
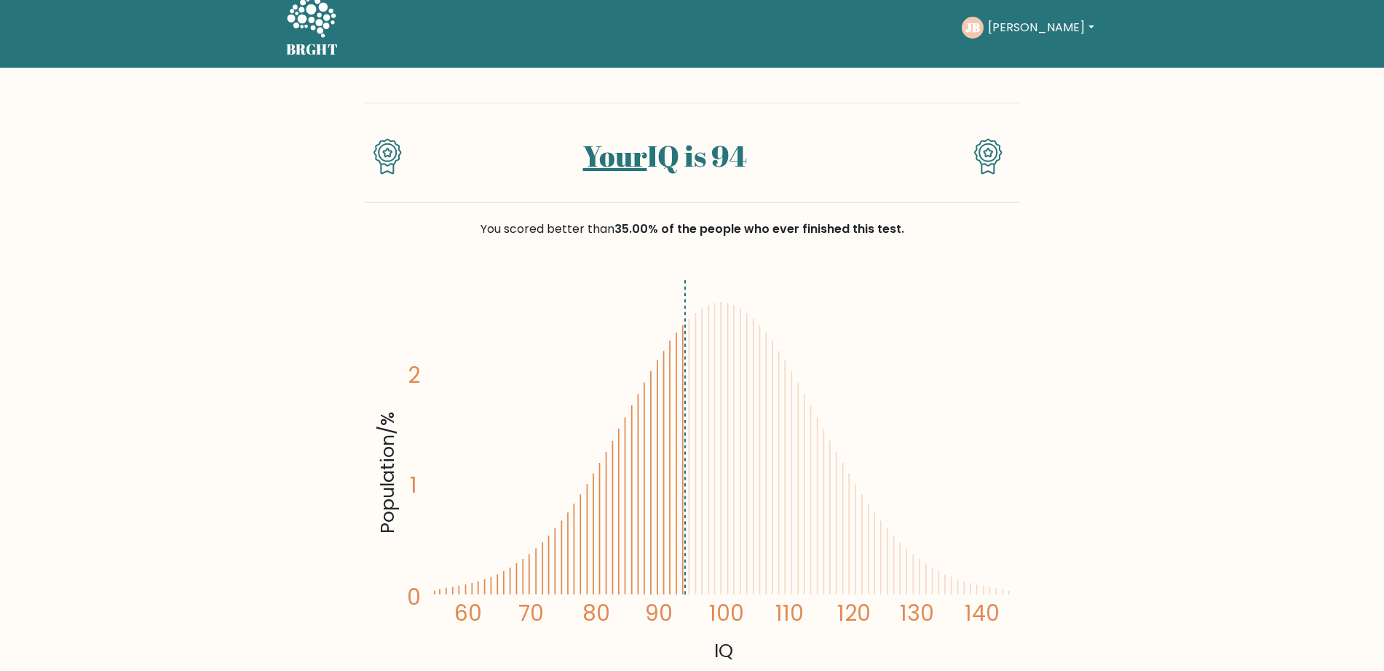
click at [1015, 29] on button "[PERSON_NAME]" at bounding box center [1040, 27] width 114 height 19
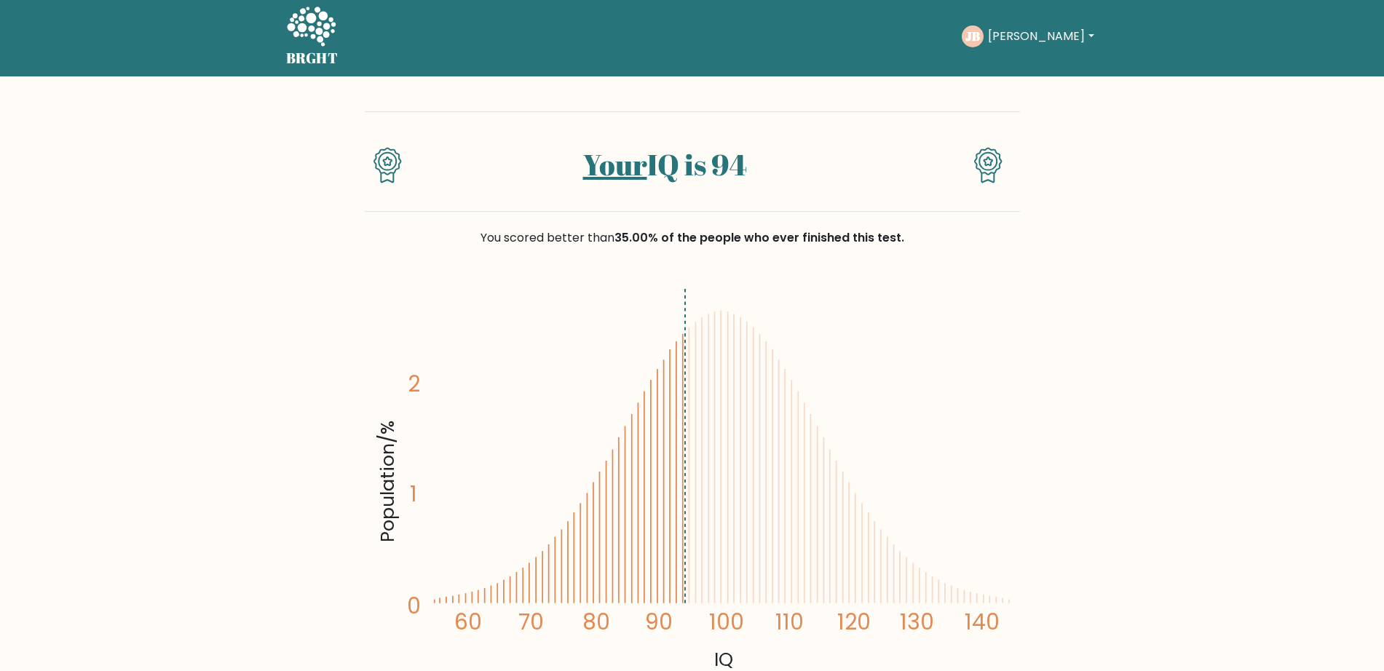
scroll to position [0, 0]
